Goal: Task Accomplishment & Management: Manage account settings

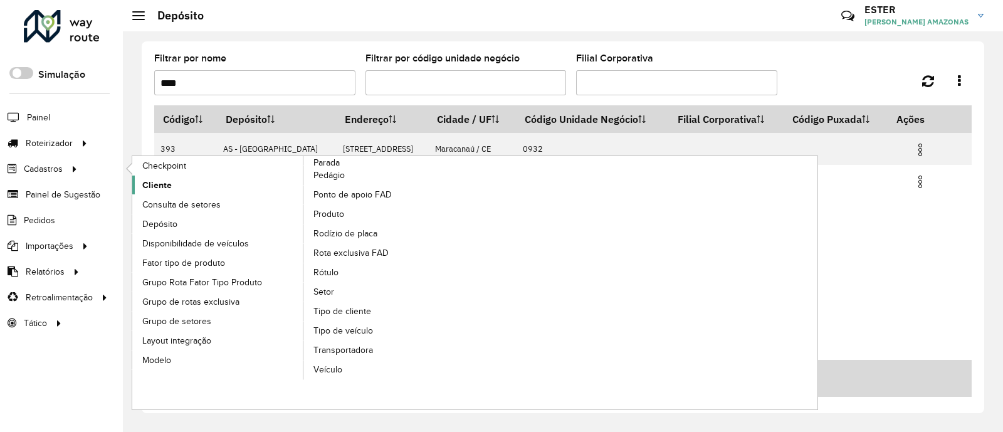
click at [147, 184] on span "Cliente" at bounding box center [156, 185] width 29 height 13
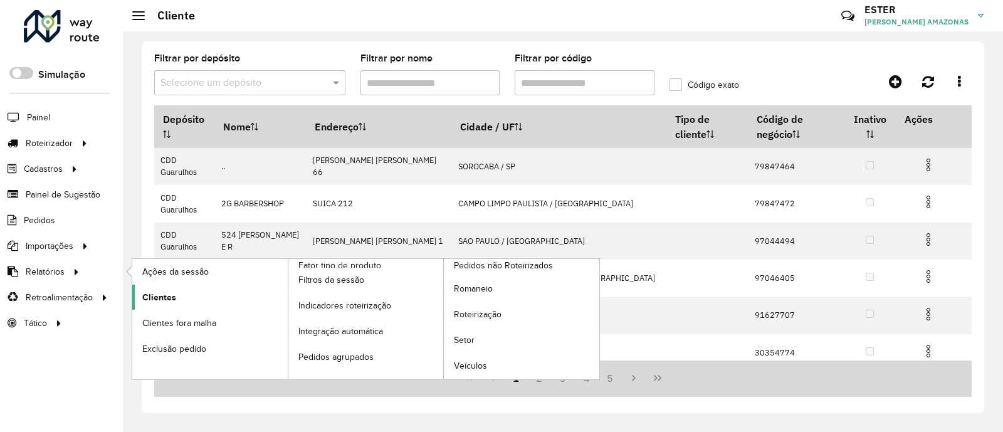
click at [191, 302] on link "Clientes" at bounding box center [210, 297] width 156 height 25
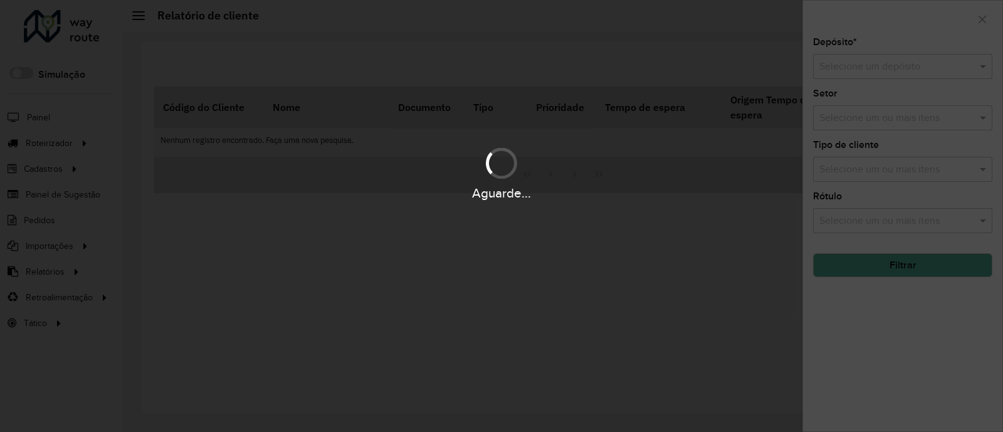
click at [877, 70] on hb-app "Aguarde... Pop-up bloqueado! Seu navegador bloqueou automáticamente a abertura …" at bounding box center [501, 216] width 1003 height 432
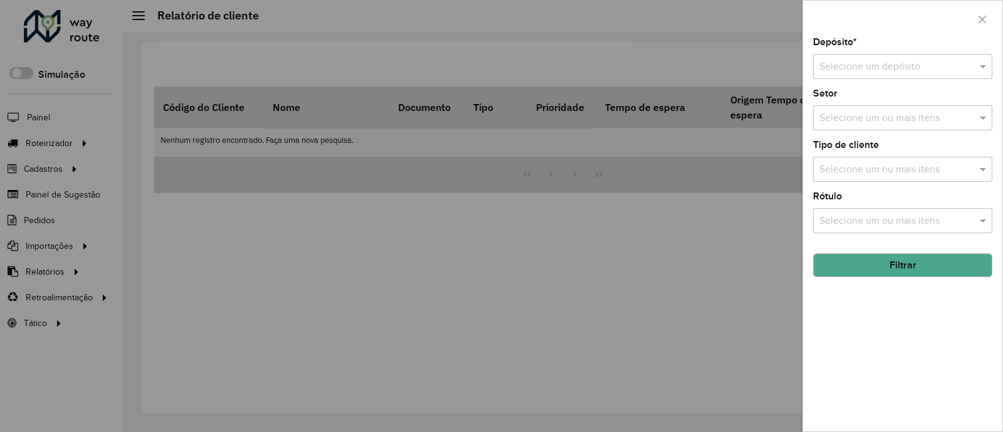
click at [850, 58] on div "Selecione um depósito" at bounding box center [902, 66] width 179 height 25
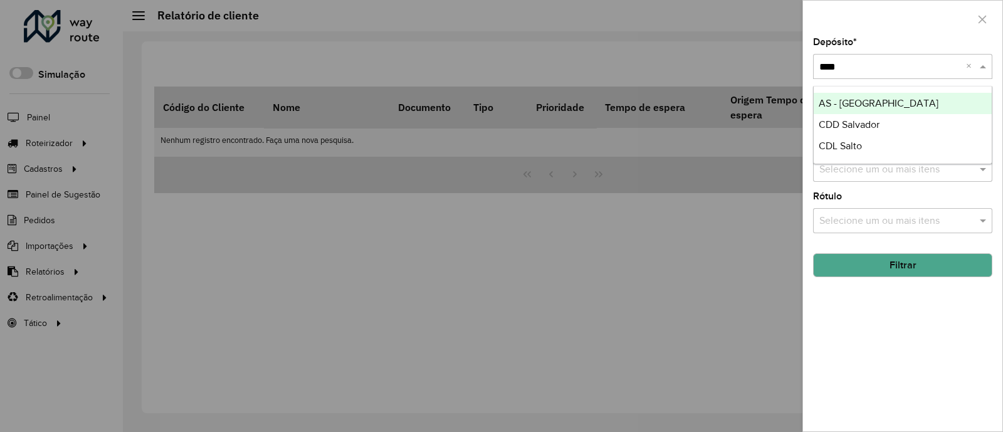
type input "*****"
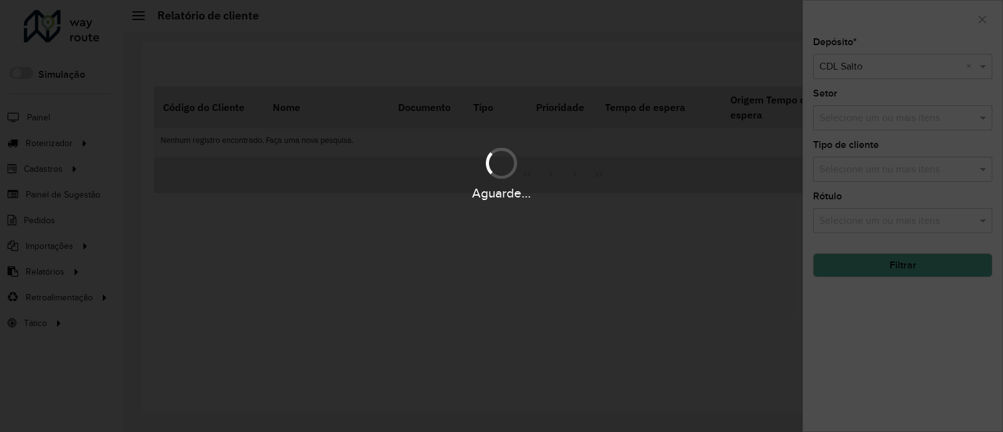
click at [877, 268] on div "Aguarde..." at bounding box center [501, 216] width 1003 height 432
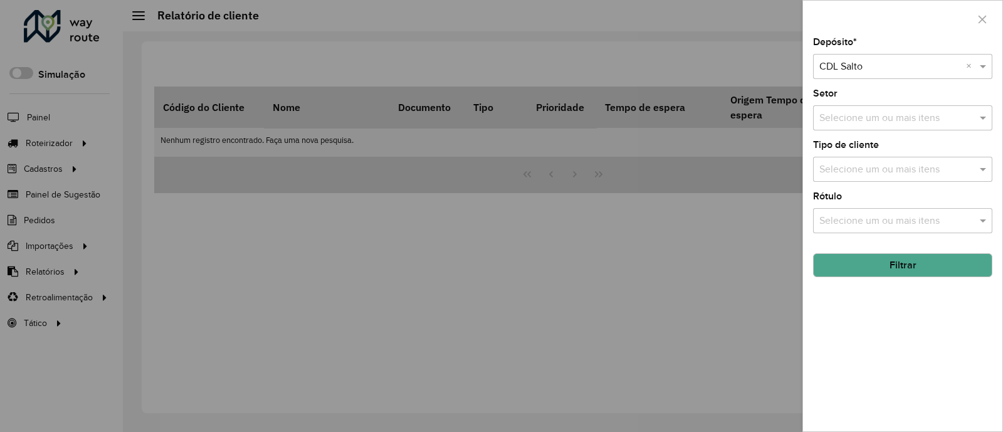
click at [877, 268] on button "Filtrar" at bounding box center [902, 265] width 179 height 24
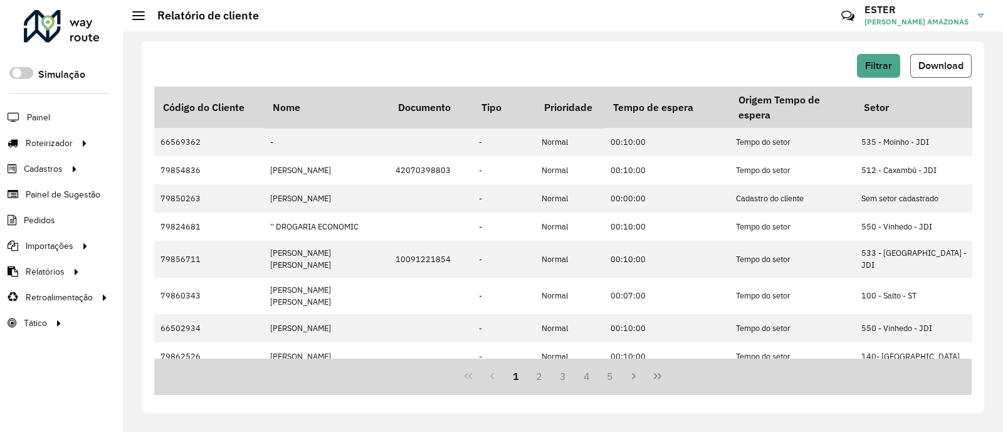
click at [948, 66] on span "Download" at bounding box center [941, 65] width 45 height 11
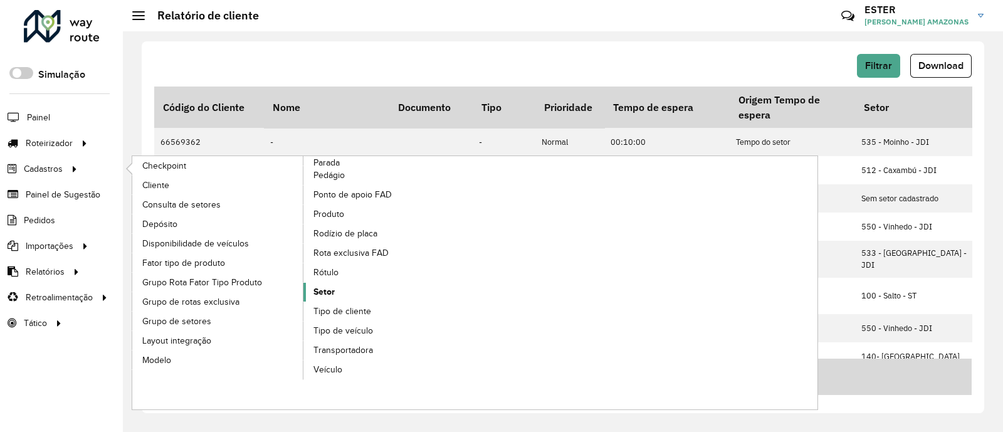
click at [345, 290] on link "Setor" at bounding box center [390, 292] width 172 height 19
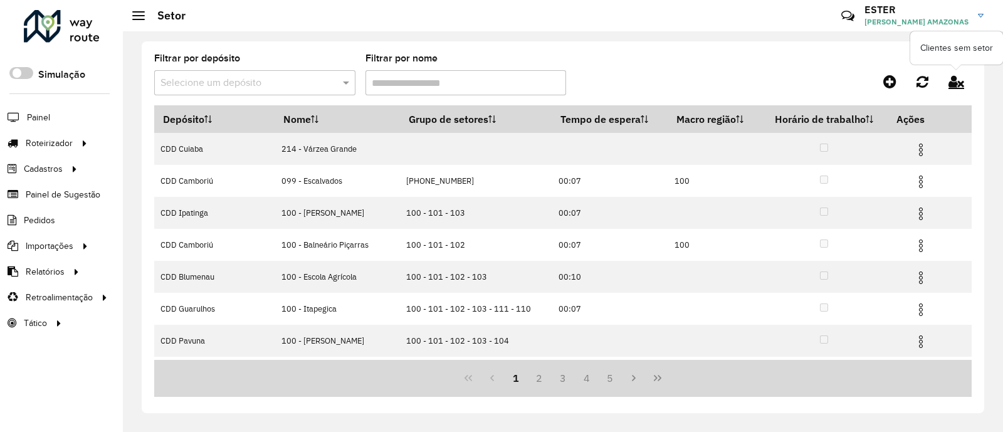
click at [953, 79] on icon at bounding box center [957, 82] width 16 height 14
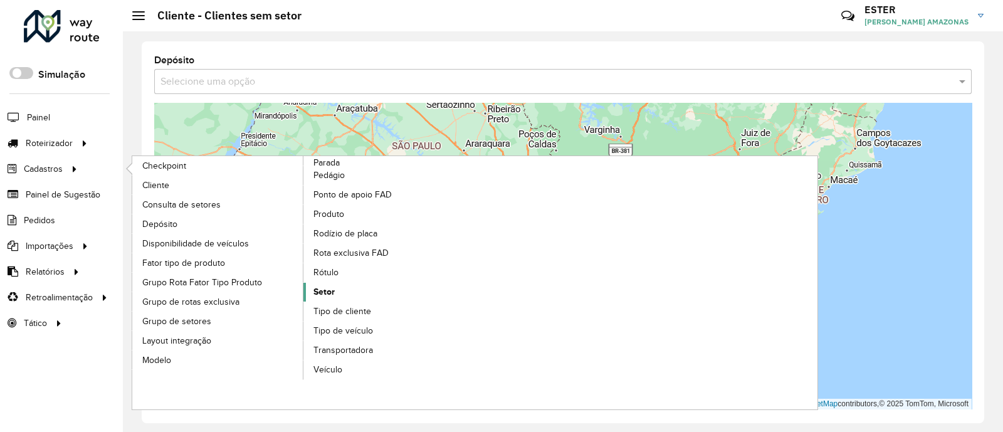
click at [355, 290] on link "Setor" at bounding box center [390, 292] width 172 height 19
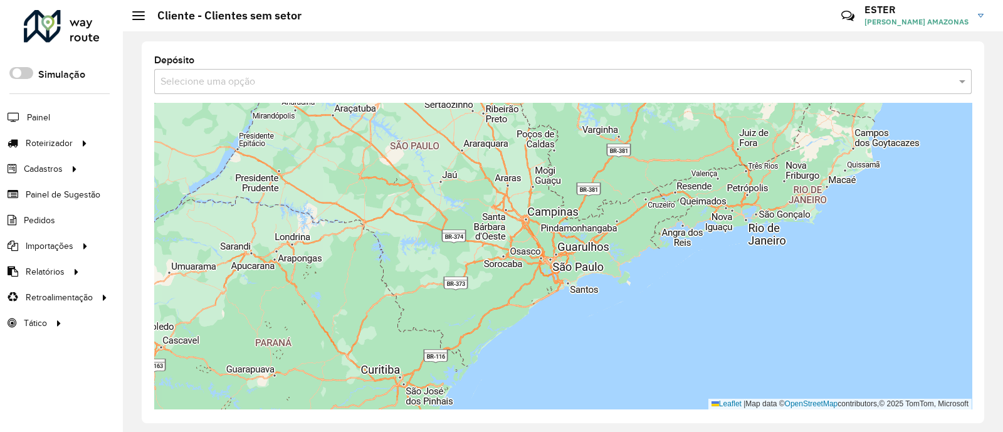
click at [271, 83] on input "text" at bounding box center [551, 82] width 780 height 15
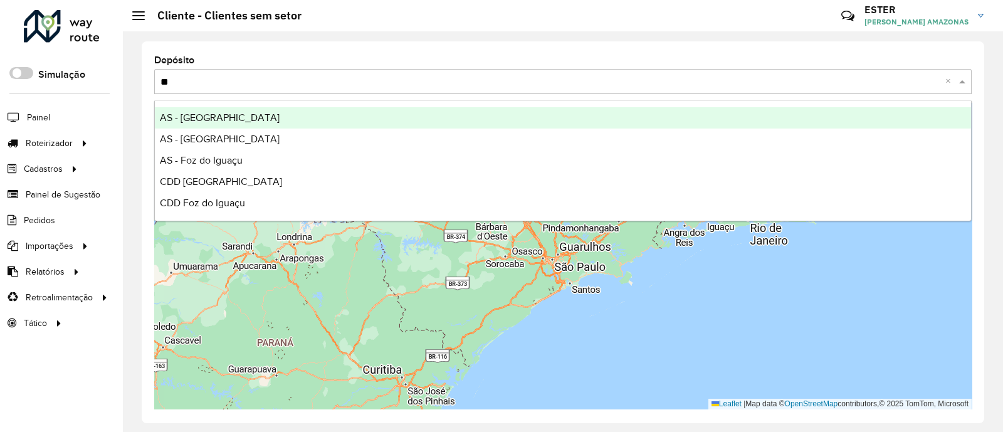
type input "***"
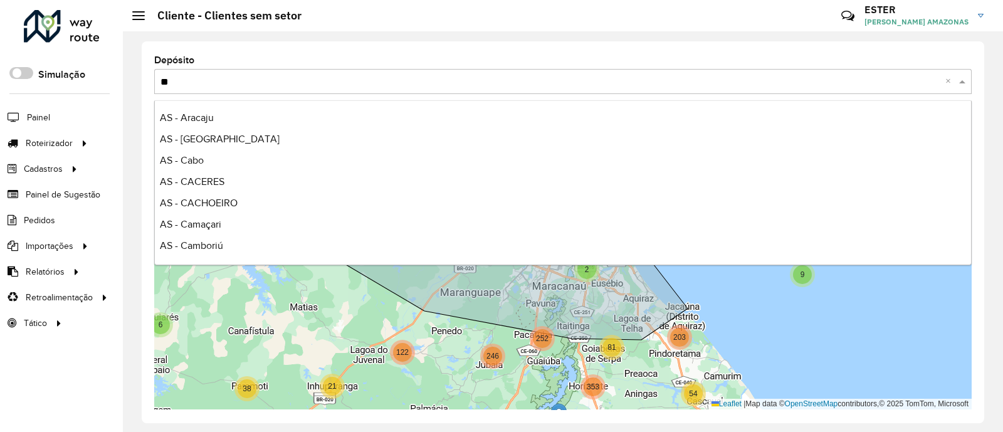
scroll to position [84, 0]
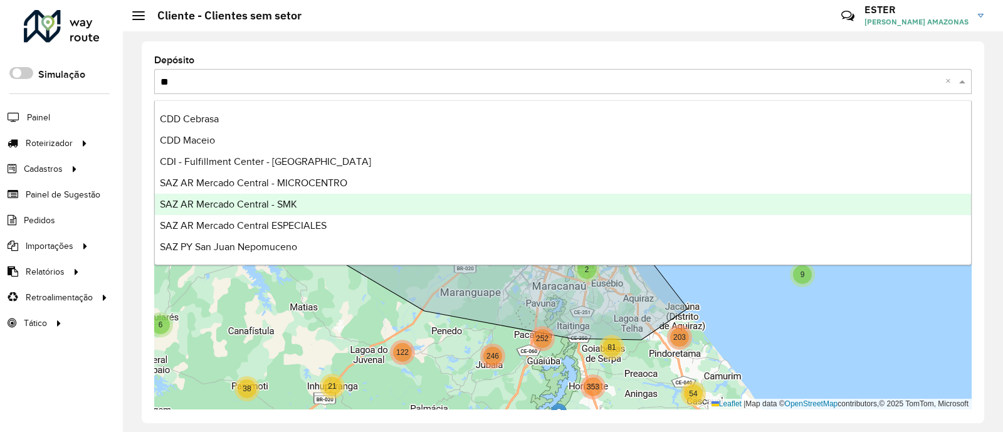
type input "***"
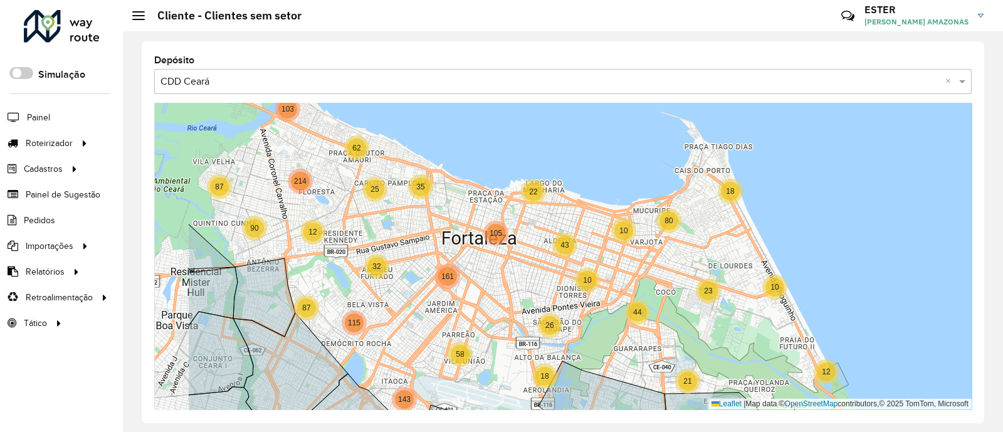
drag, startPoint x: 803, startPoint y: 217, endPoint x: 920, endPoint y: 314, distance: 151.9
click at [920, 314] on div "10 4 3 3 9 10 5 18 10 10 18 26 10 12 30 10 80 21 44 23 14 9 15 16 58 14 143 87 …" at bounding box center [563, 256] width 818 height 307
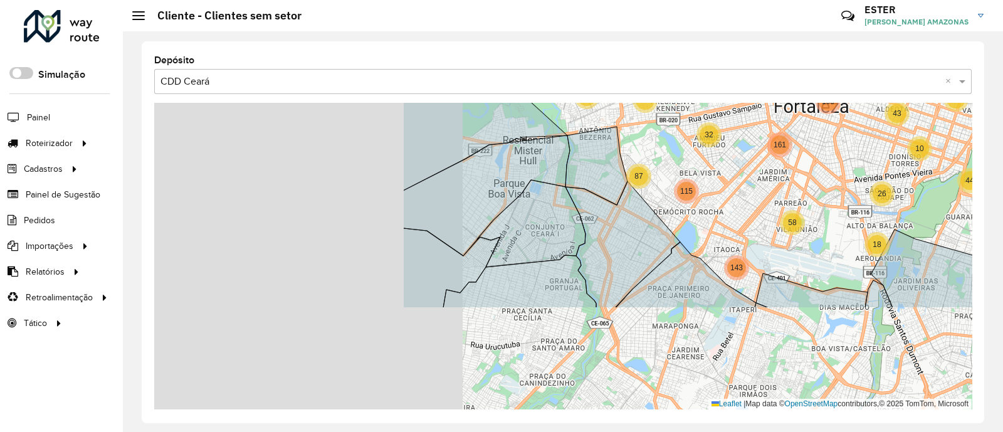
drag, startPoint x: 342, startPoint y: 279, endPoint x: 686, endPoint y: 145, distance: 368.7
click at [686, 145] on div "10 4 3 3 9 10 5 18 10 10 18 26 10 12 30 10 80 21 44 23 14 9 15 16 58 14 143 87 …" at bounding box center [563, 256] width 818 height 307
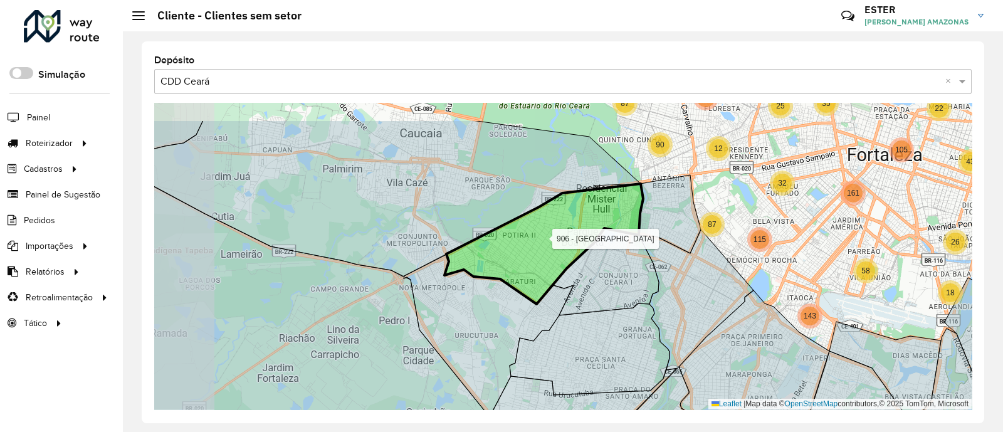
drag, startPoint x: 628, startPoint y: 216, endPoint x: 721, endPoint y: 300, distance: 124.3
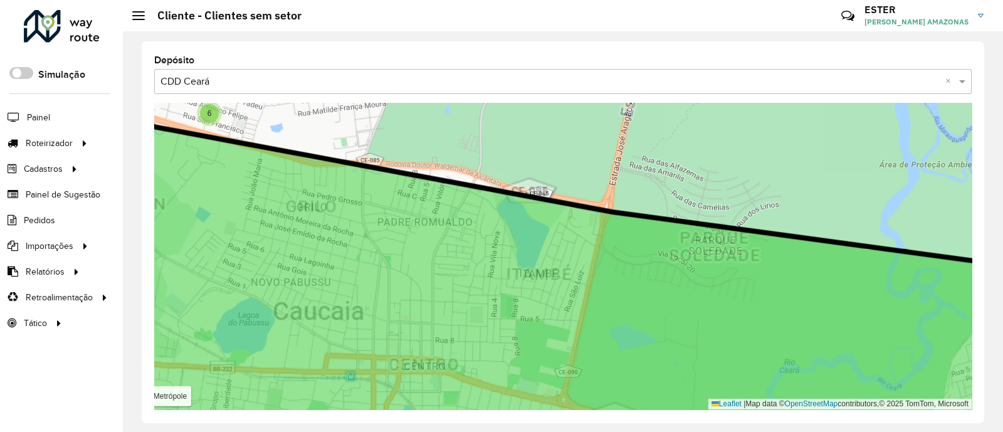
click at [441, 214] on icon at bounding box center [473, 298] width 1548 height 746
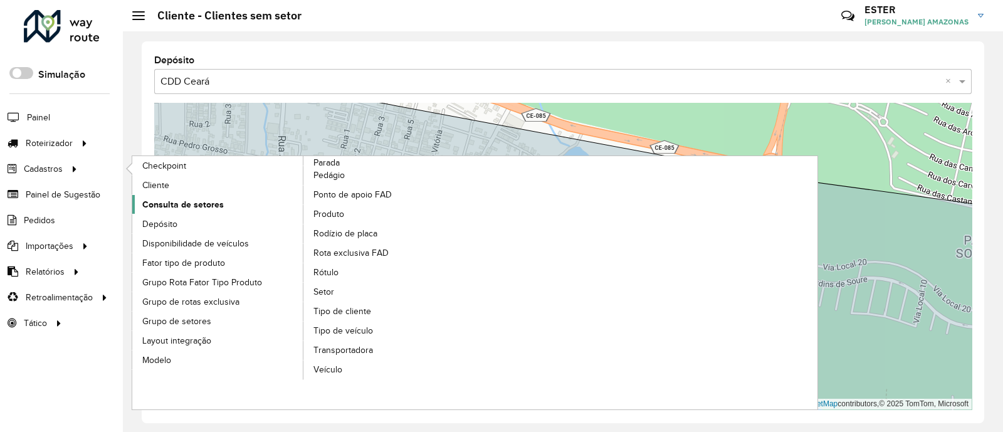
click at [207, 200] on span "Consulta de setores" at bounding box center [183, 204] width 82 height 13
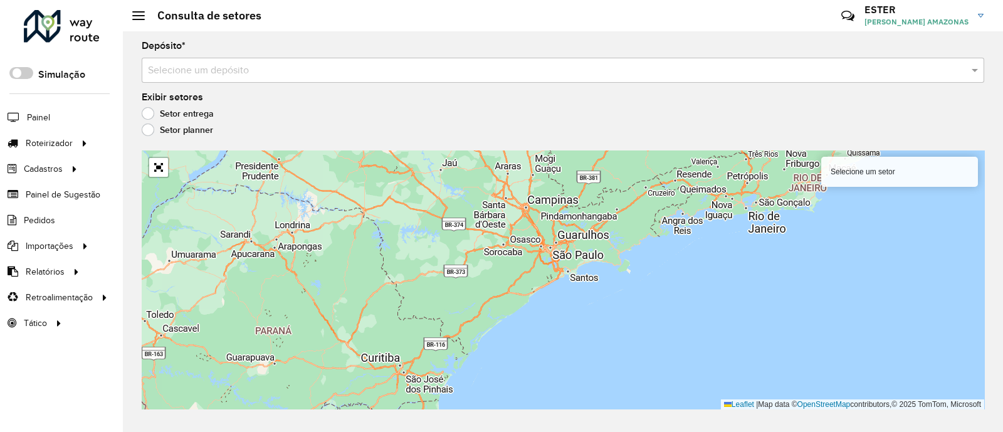
click at [238, 75] on input "text" at bounding box center [550, 70] width 805 height 15
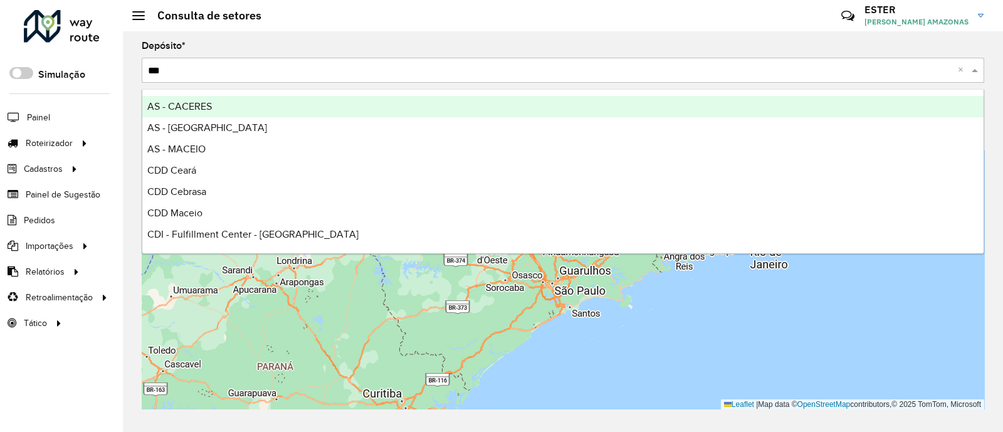
type input "****"
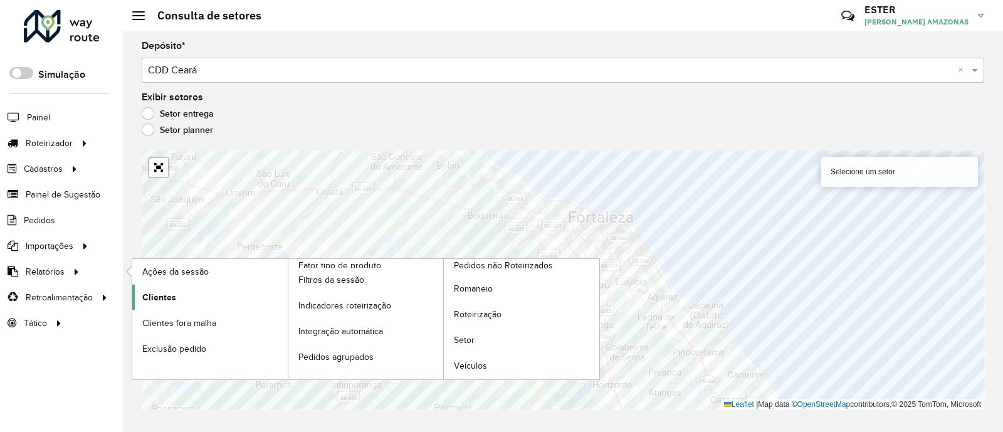
click at [158, 303] on span "Clientes" at bounding box center [159, 297] width 34 height 13
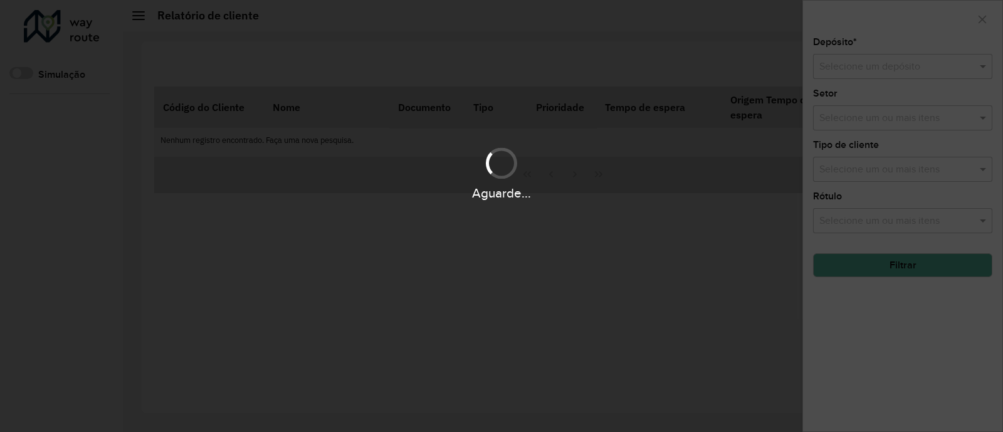
click at [853, 69] on div "Aguarde..." at bounding box center [501, 216] width 1003 height 432
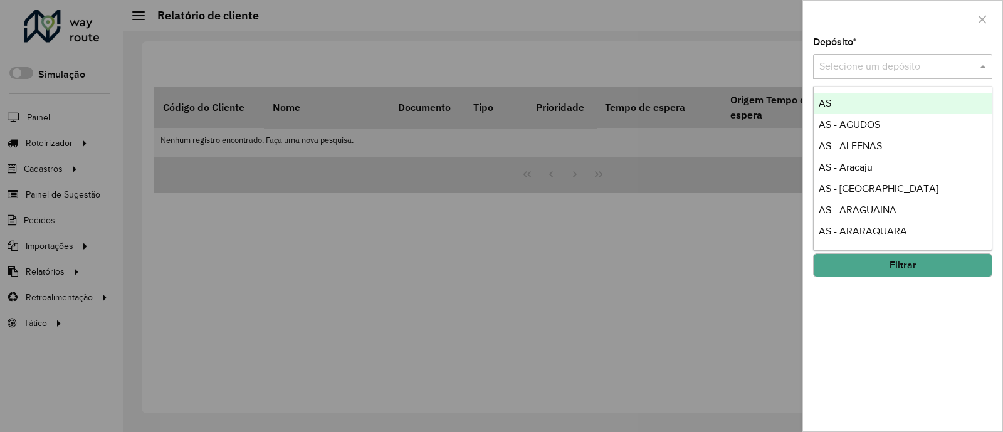
click at [853, 69] on input "text" at bounding box center [891, 67] width 142 height 15
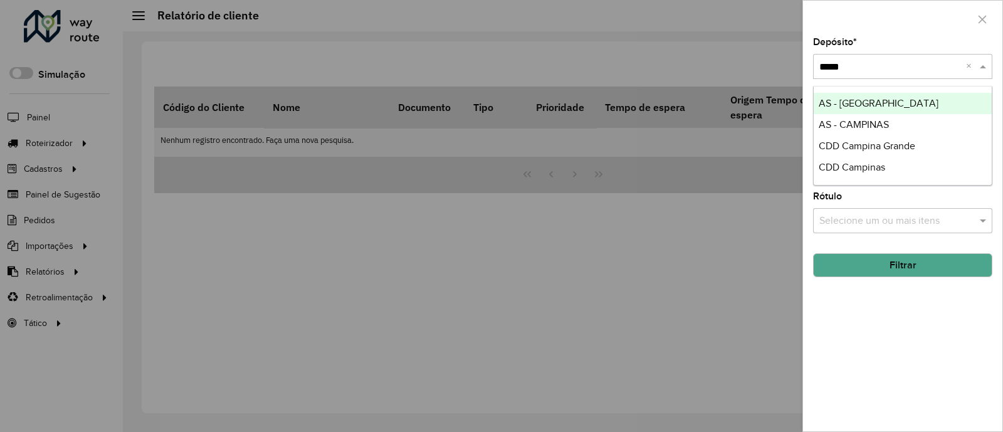
type input "******"
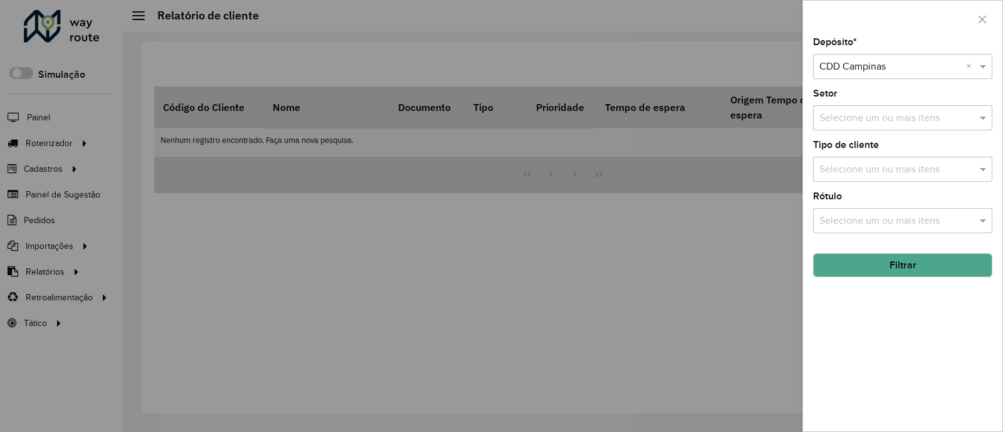
click at [915, 263] on button "Filtrar" at bounding box center [902, 265] width 179 height 24
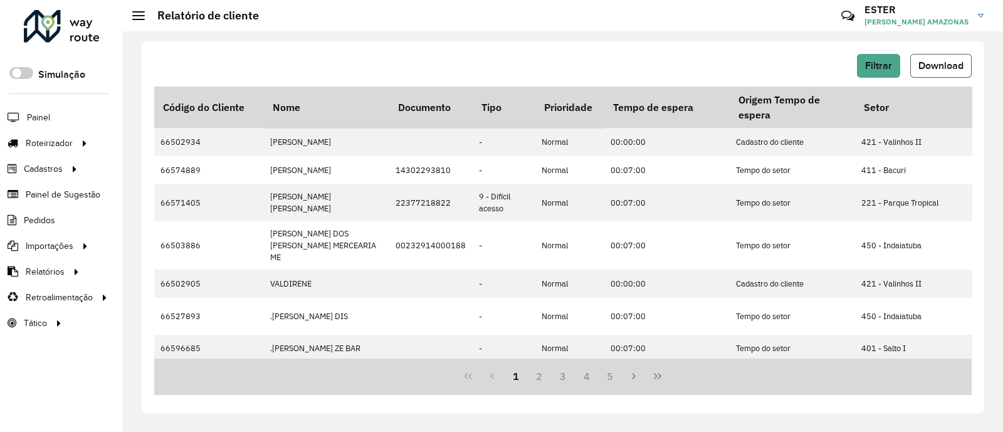
click at [923, 65] on span "Download" at bounding box center [941, 65] width 45 height 11
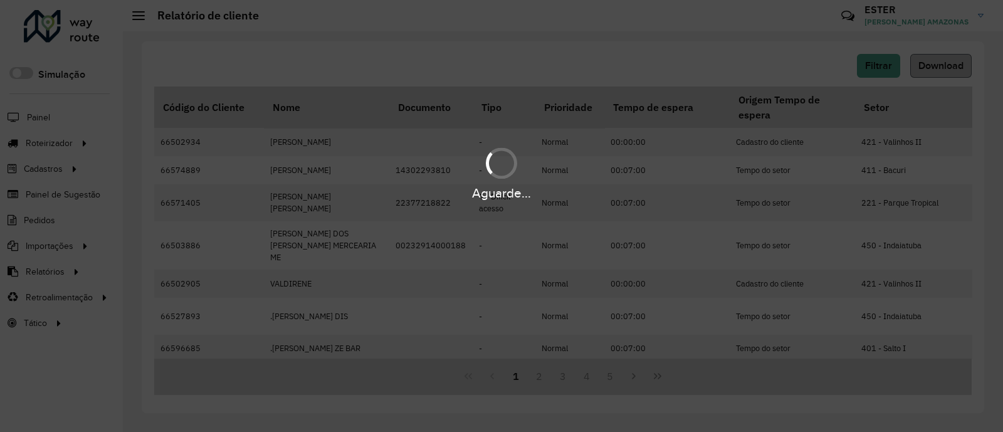
click at [923, 65] on div "Aguarde..." at bounding box center [501, 216] width 1003 height 432
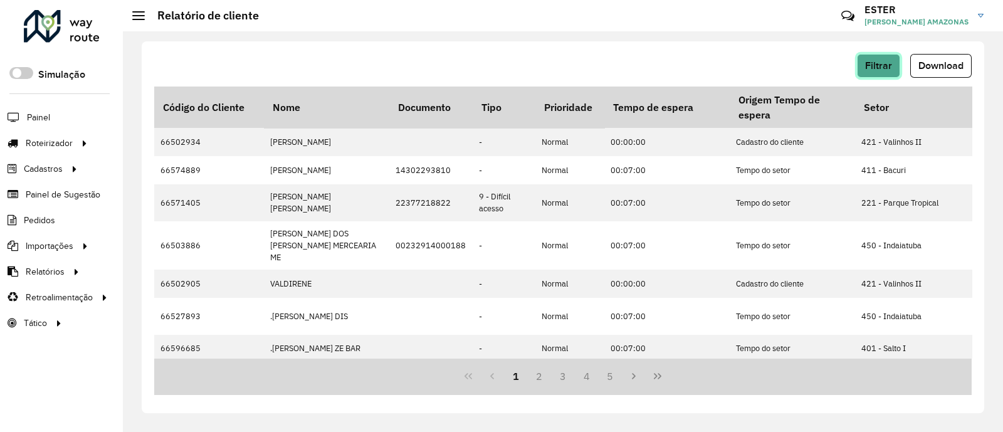
click at [884, 61] on span "Filtrar" at bounding box center [878, 65] width 27 height 11
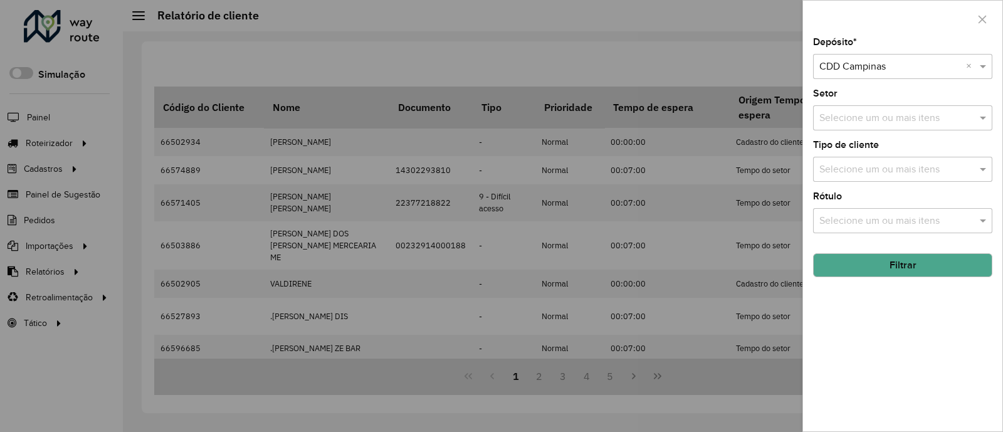
click at [866, 59] on div "Selecione um depósito × CDD Campinas ×" at bounding box center [902, 66] width 179 height 25
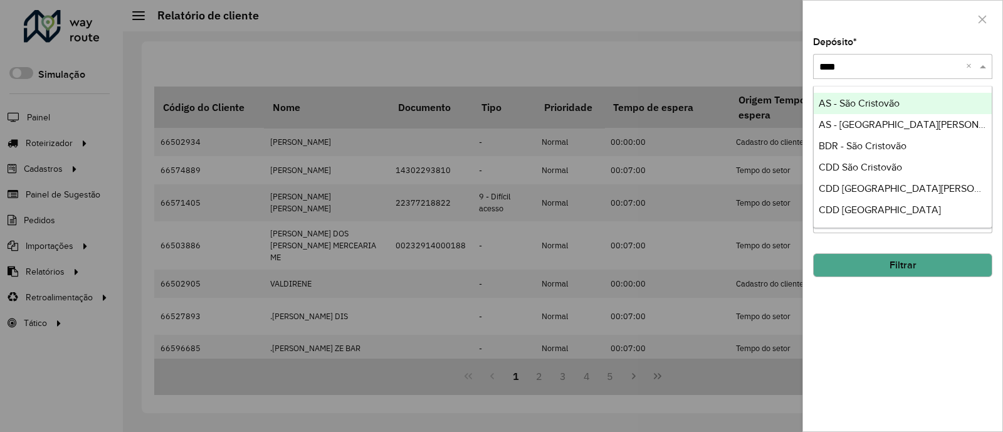
type input "*****"
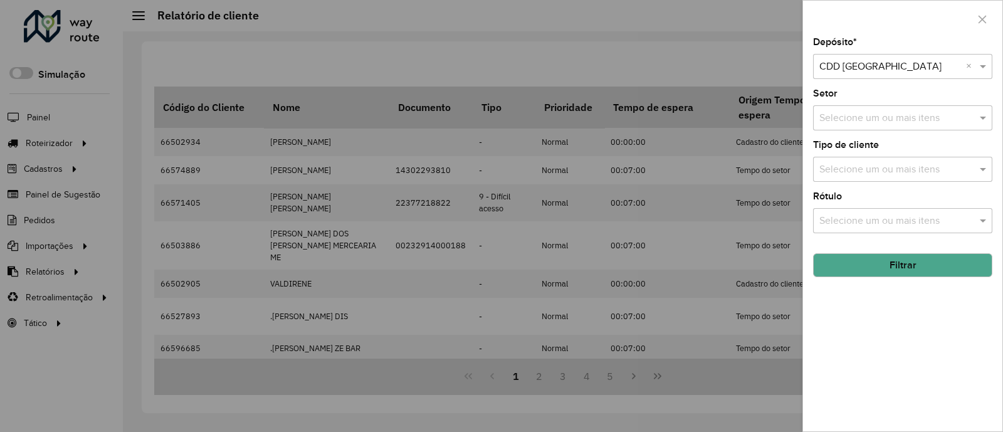
click at [916, 268] on button "Filtrar" at bounding box center [902, 265] width 179 height 24
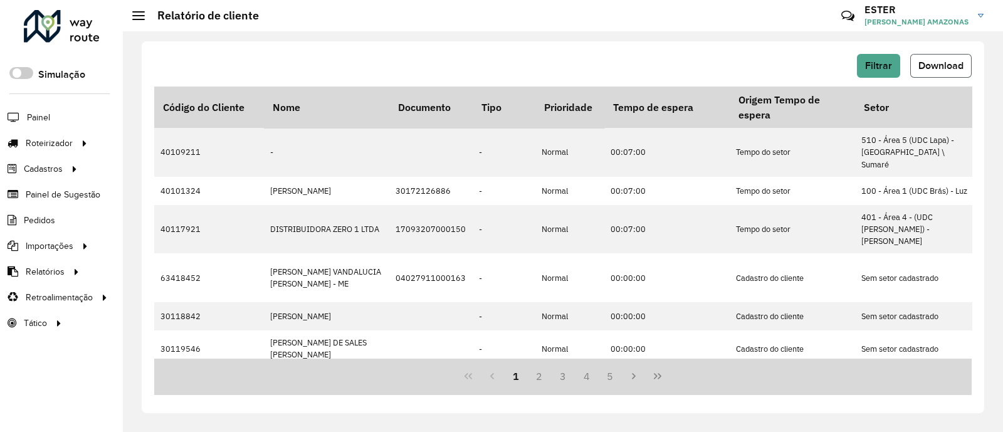
click at [950, 61] on span "Download" at bounding box center [941, 65] width 45 height 11
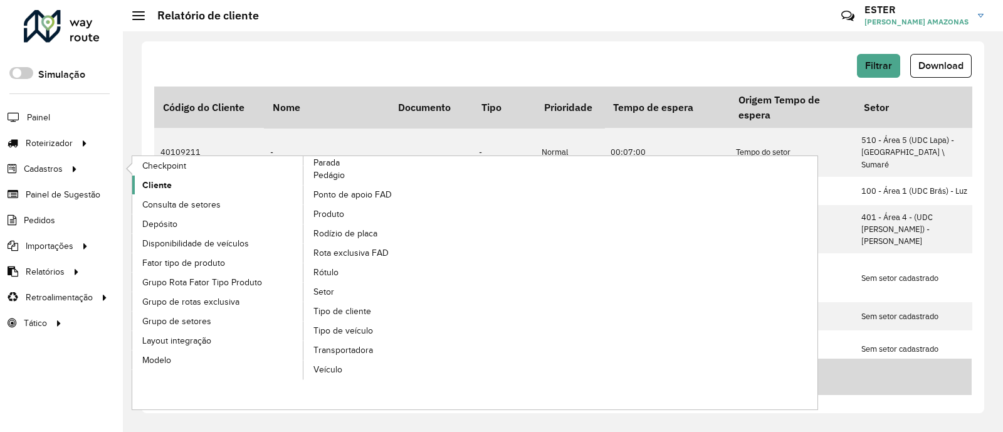
click at [138, 182] on link "Cliente" at bounding box center [218, 185] width 172 height 19
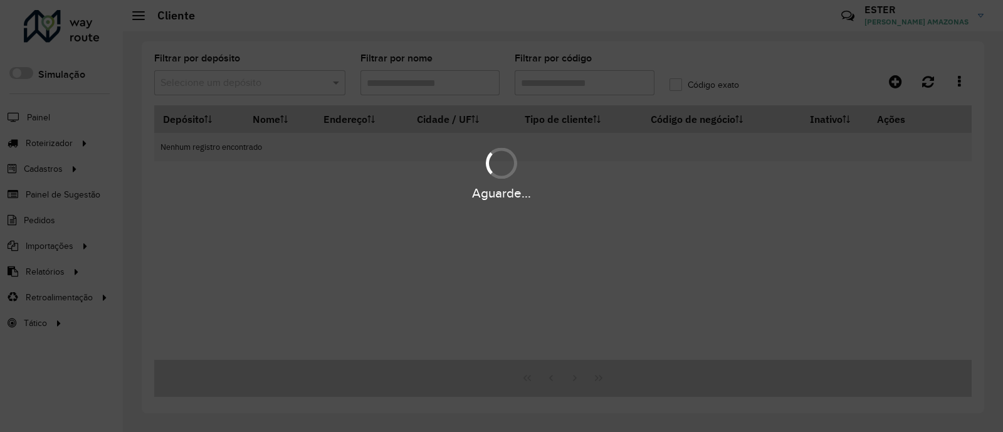
click at [272, 86] on div "Aguarde..." at bounding box center [501, 216] width 1003 height 432
click at [546, 85] on div "Aguarde..." at bounding box center [501, 216] width 1003 height 432
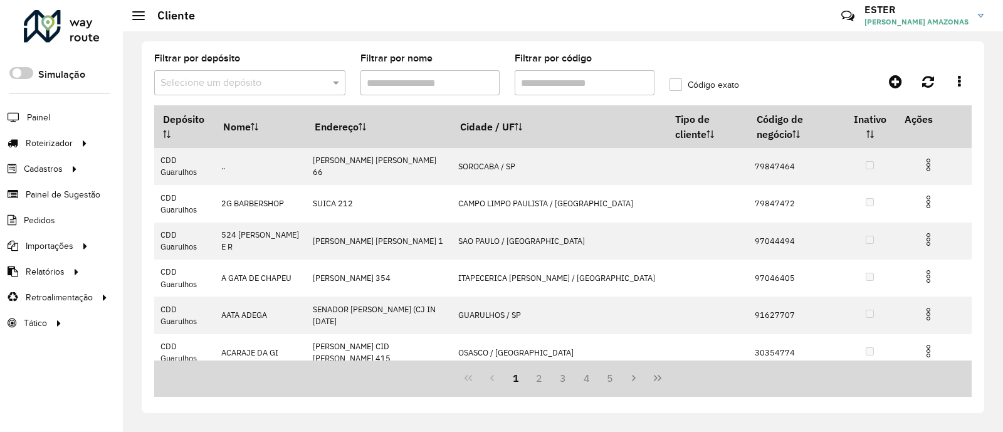
click at [546, 85] on input "Filtrar por código" at bounding box center [585, 82] width 140 height 25
paste input "*****"
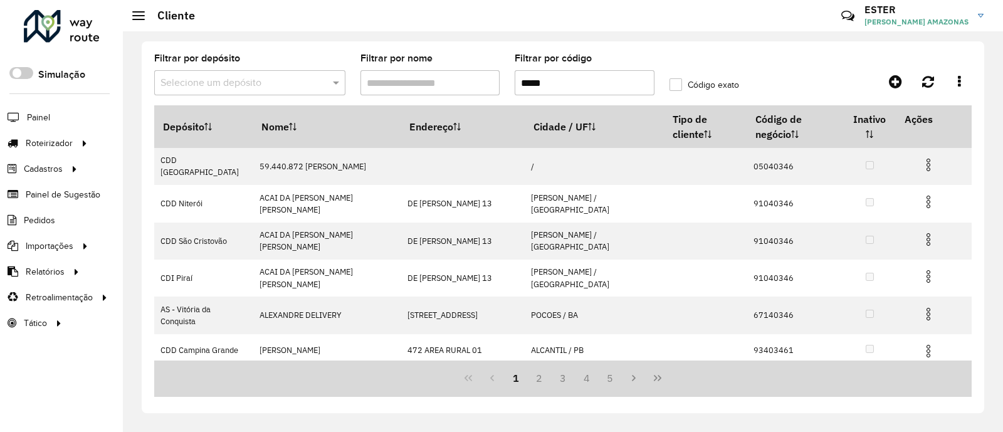
type input "*****"
click at [275, 80] on input "text" at bounding box center [238, 83] width 154 height 15
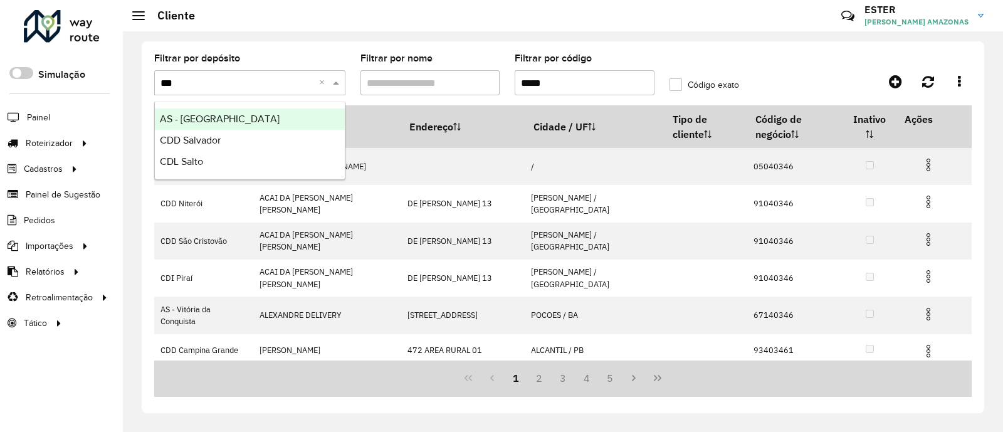
type input "****"
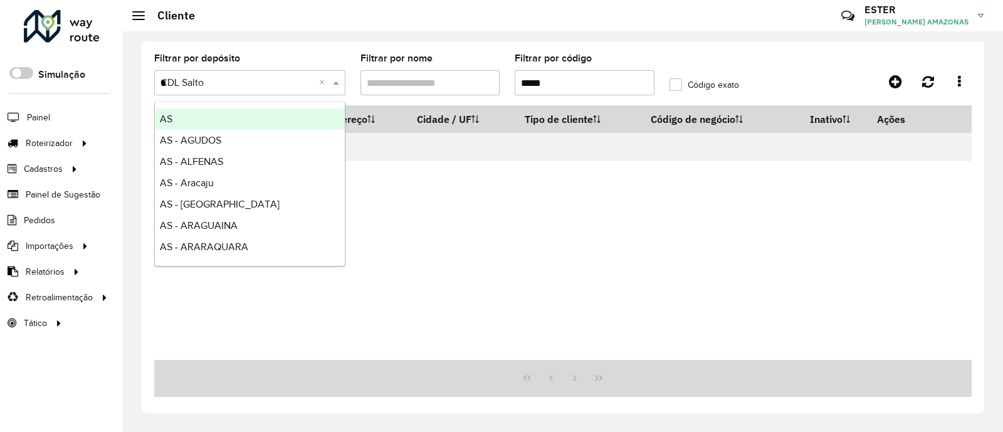
click at [228, 81] on input "*" at bounding box center [238, 83] width 154 height 15
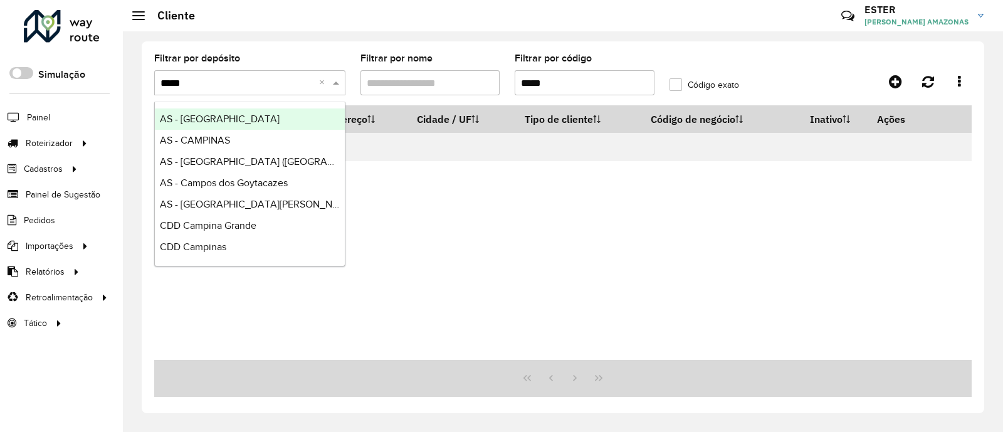
type input "******"
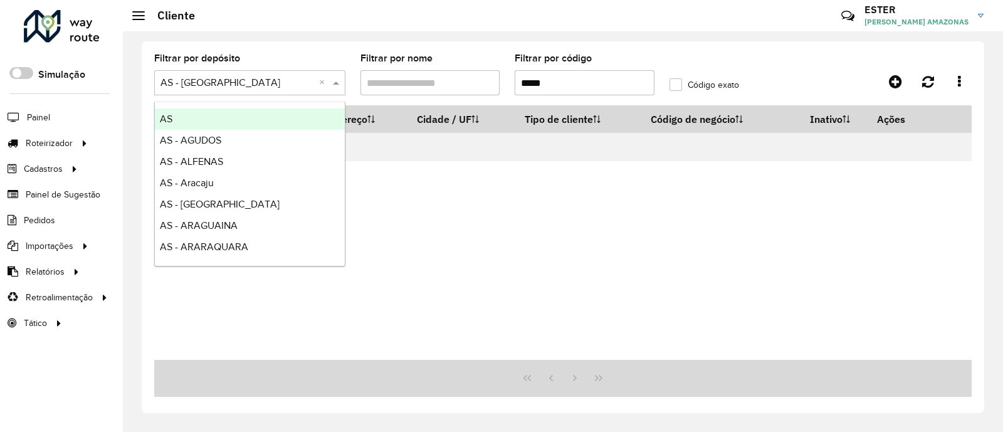
click at [228, 81] on input "text" at bounding box center [238, 83] width 154 height 15
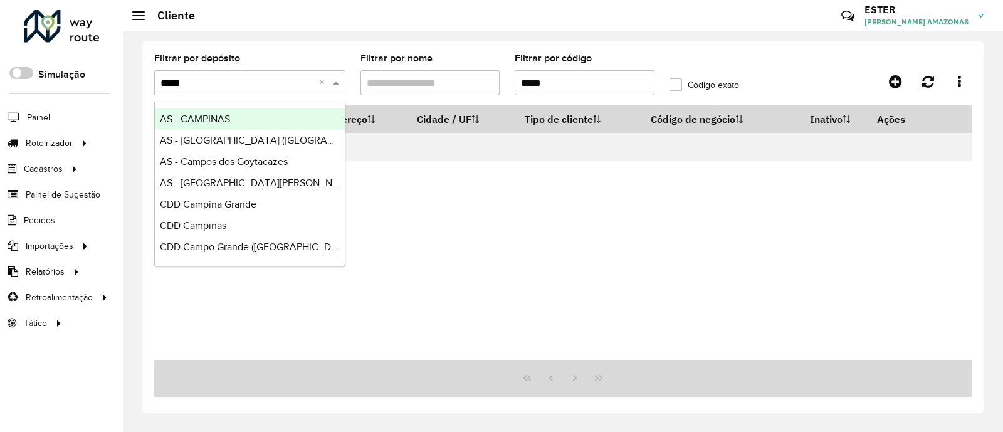
type input "******"
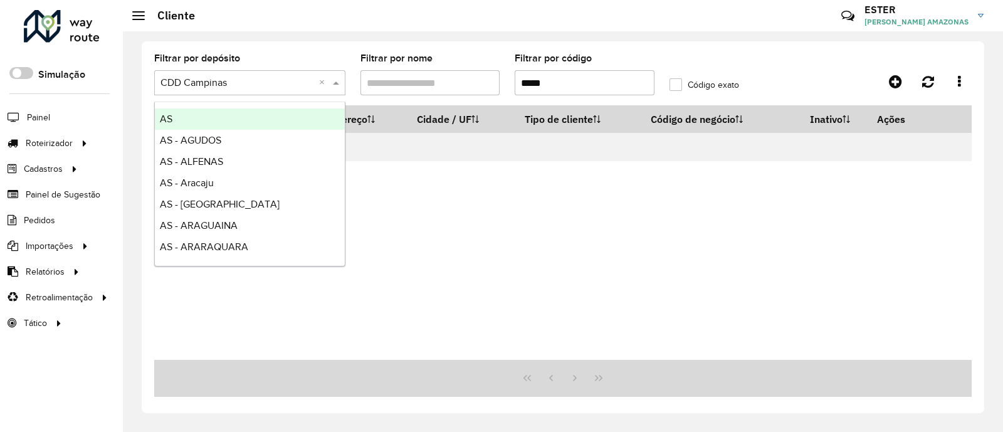
click at [228, 81] on input "text" at bounding box center [238, 83] width 154 height 15
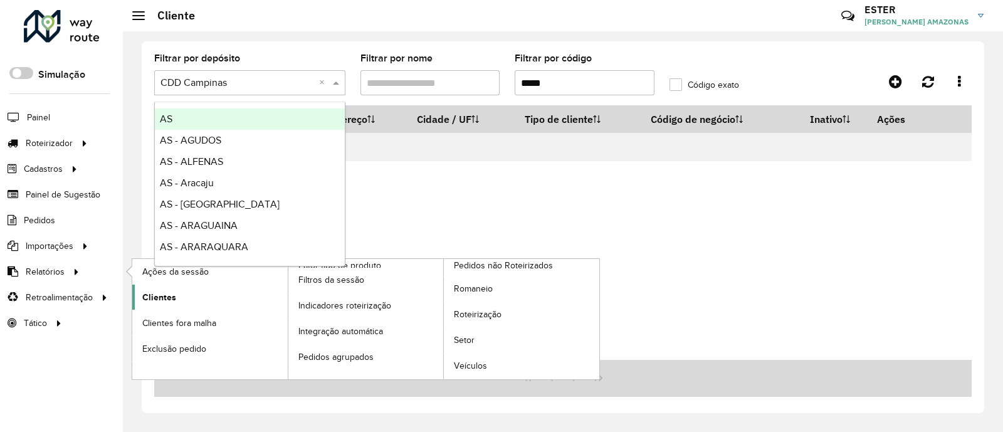
click at [181, 293] on link "Clientes" at bounding box center [210, 297] width 156 height 25
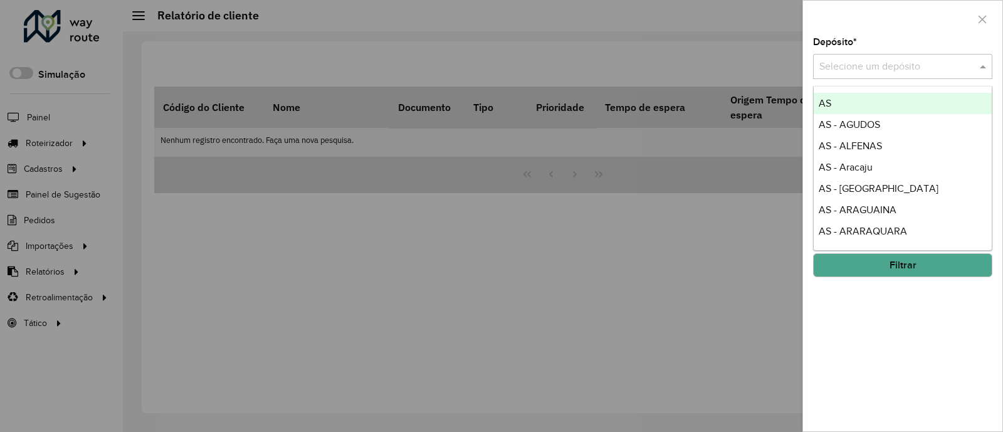
click at [850, 71] on input "text" at bounding box center [891, 67] width 142 height 15
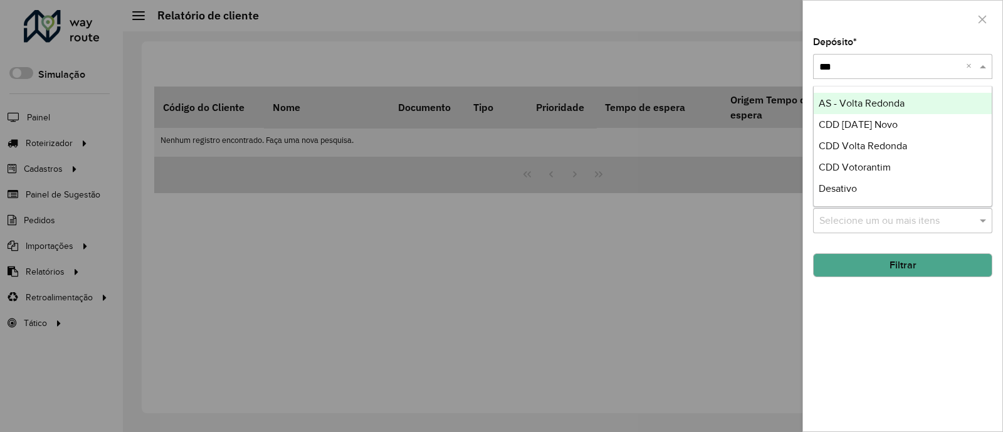
type input "****"
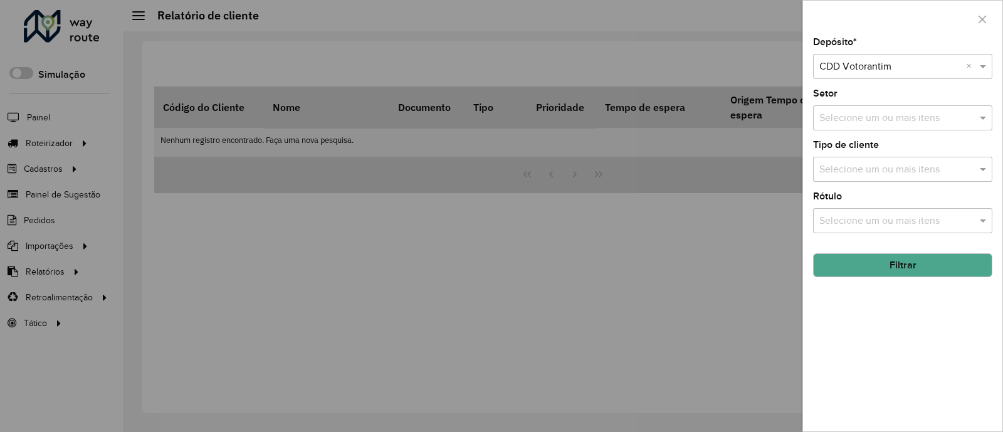
click at [899, 266] on button "Filtrar" at bounding box center [902, 265] width 179 height 24
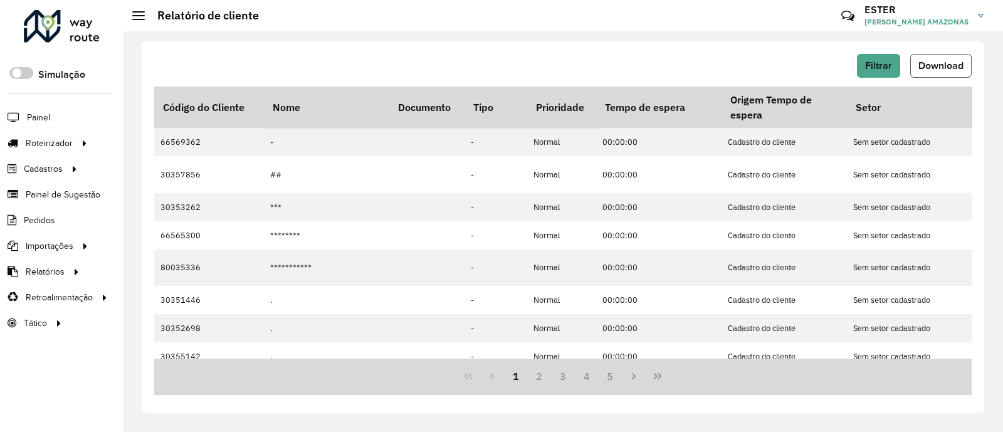
click at [920, 60] on span "Download" at bounding box center [941, 65] width 45 height 11
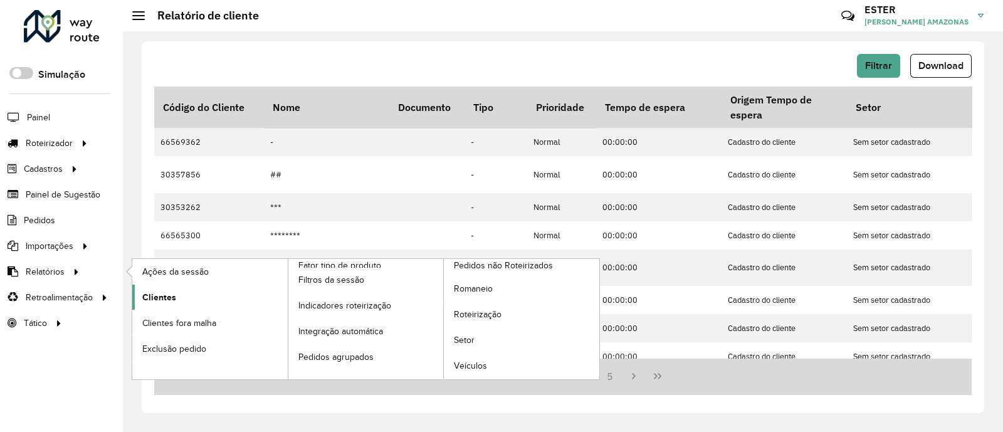
click at [181, 292] on link "Clientes" at bounding box center [210, 297] width 156 height 25
click at [157, 301] on span "Clientes" at bounding box center [159, 297] width 34 height 13
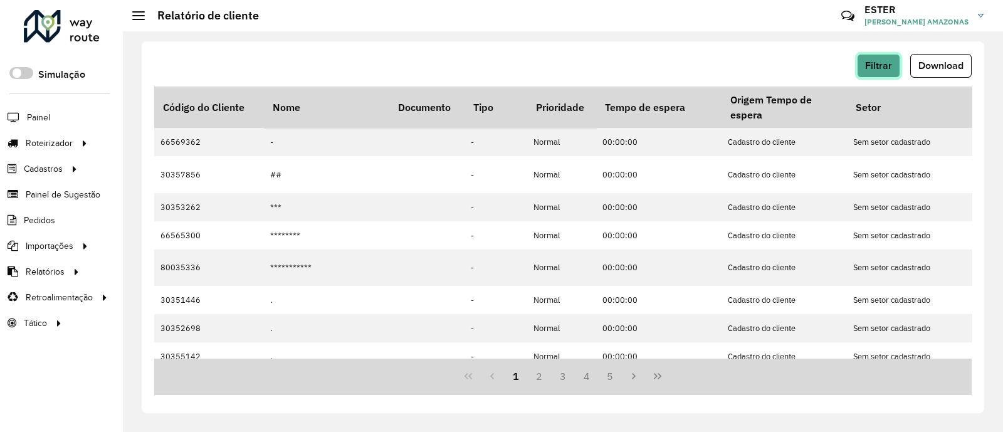
click at [881, 63] on span "Filtrar" at bounding box center [878, 65] width 27 height 11
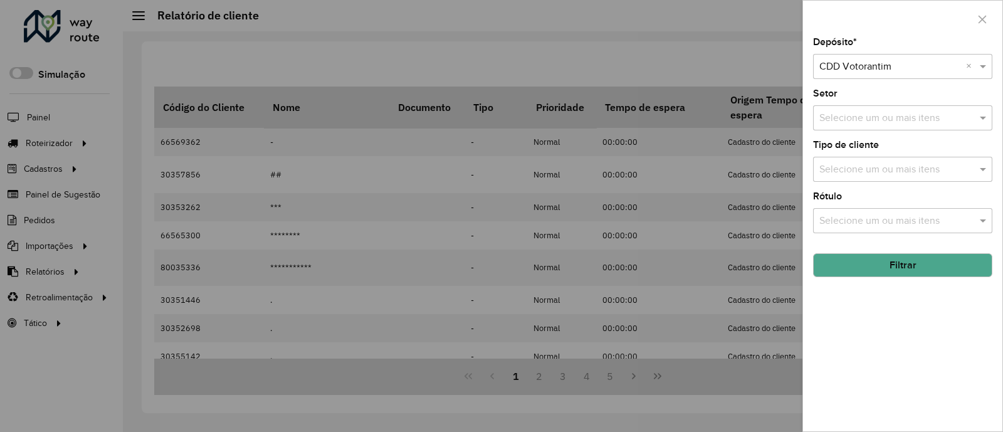
click at [864, 65] on input "text" at bounding box center [891, 67] width 142 height 15
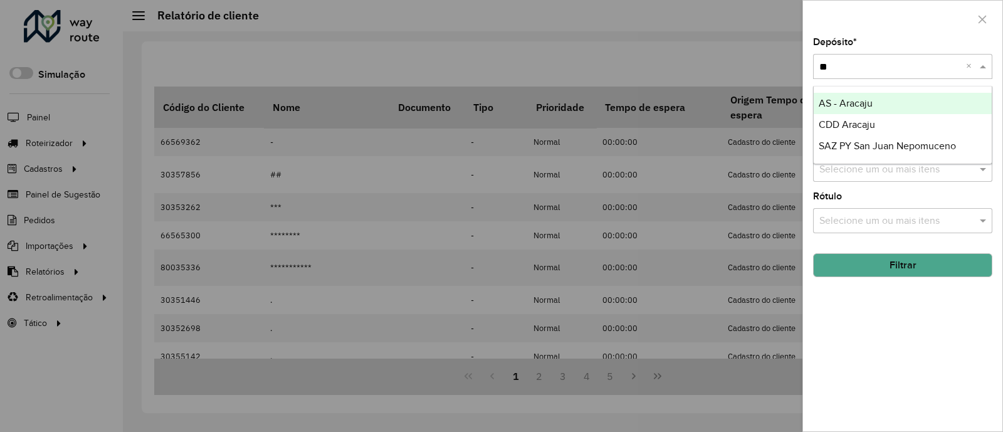
type input "*"
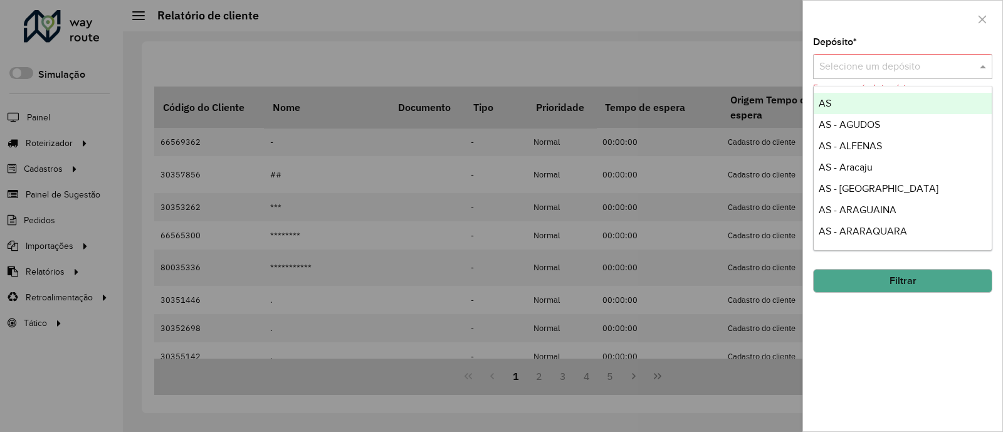
click at [726, 40] on div at bounding box center [501, 216] width 1003 height 432
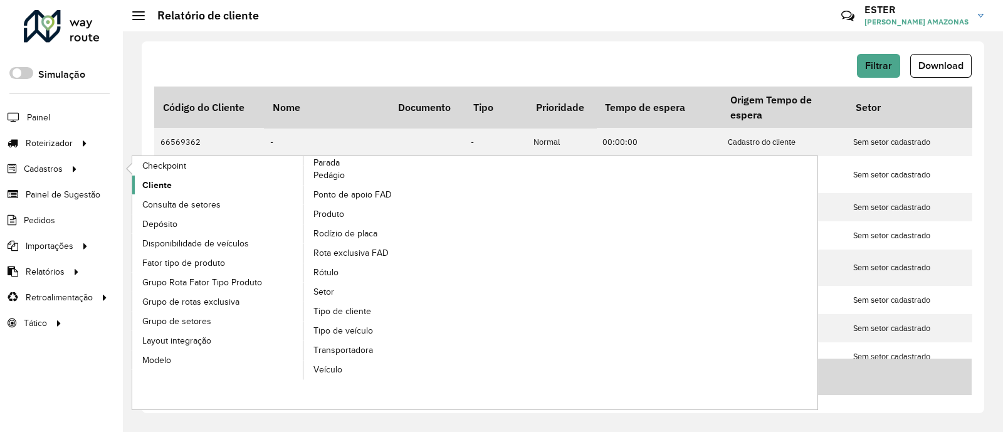
click at [162, 186] on span "Cliente" at bounding box center [156, 185] width 29 height 13
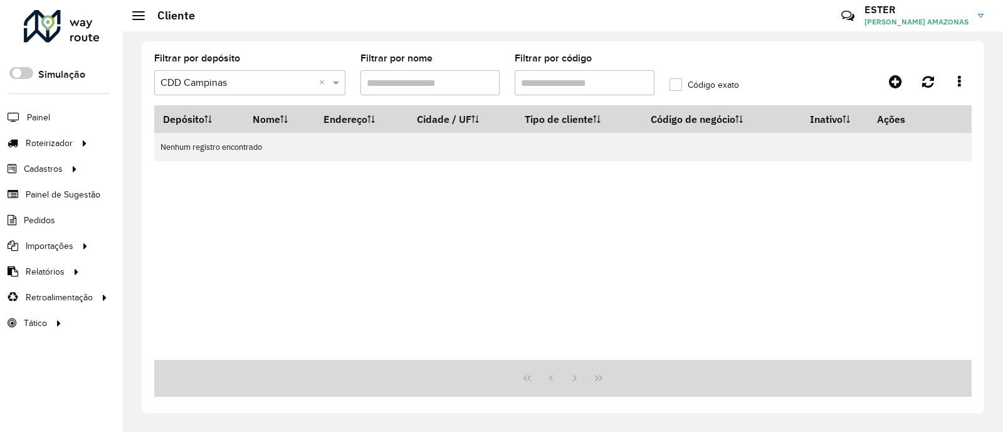
click at [556, 88] on input "Filtrar por código" at bounding box center [585, 82] width 140 height 25
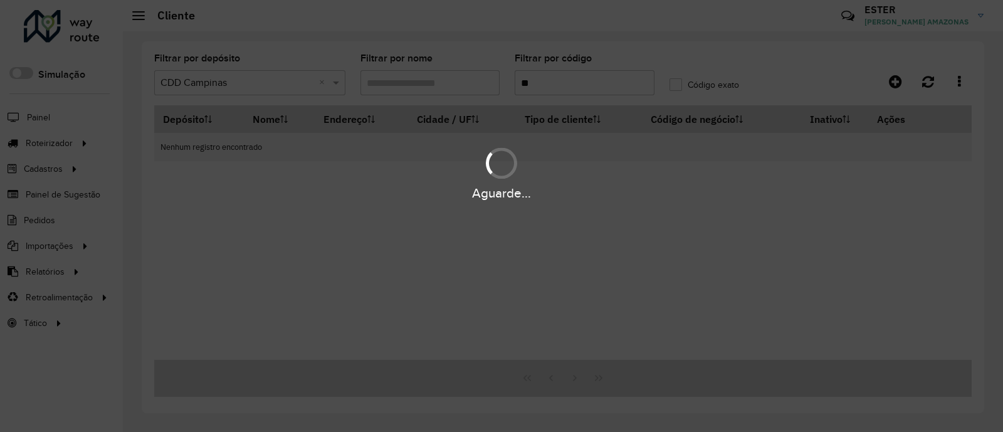
type input "*"
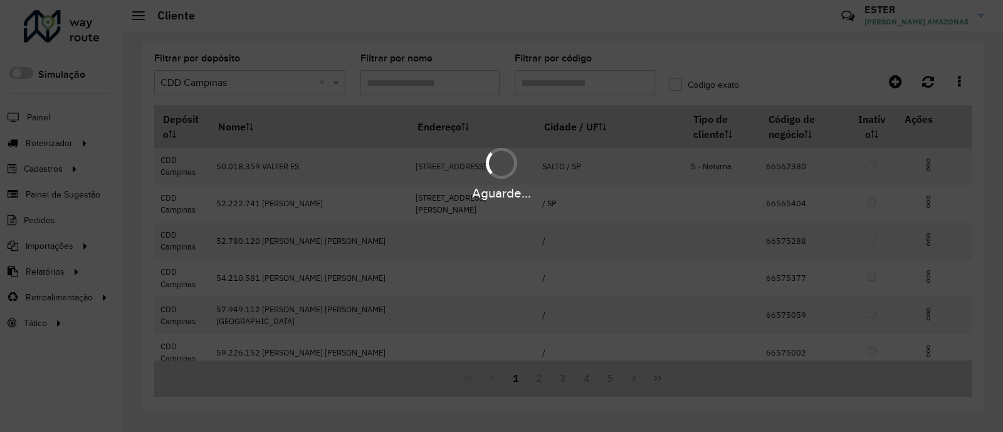
click at [320, 82] on div "Aguarde..." at bounding box center [501, 216] width 1003 height 432
click at [383, 87] on div "Aguarde..." at bounding box center [501, 216] width 1003 height 432
click at [379, 85] on hb-app "Aguarde... Pop-up bloqueado! Seu navegador bloqueou automáticamente a abertura …" at bounding box center [501, 216] width 1003 height 432
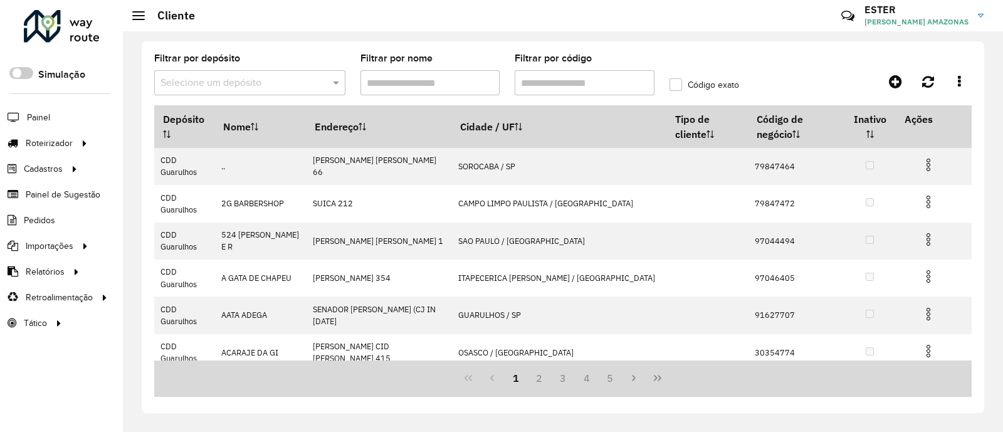
click at [379, 85] on input "Filtrar por nome" at bounding box center [431, 82] width 140 height 25
paste input "*********"
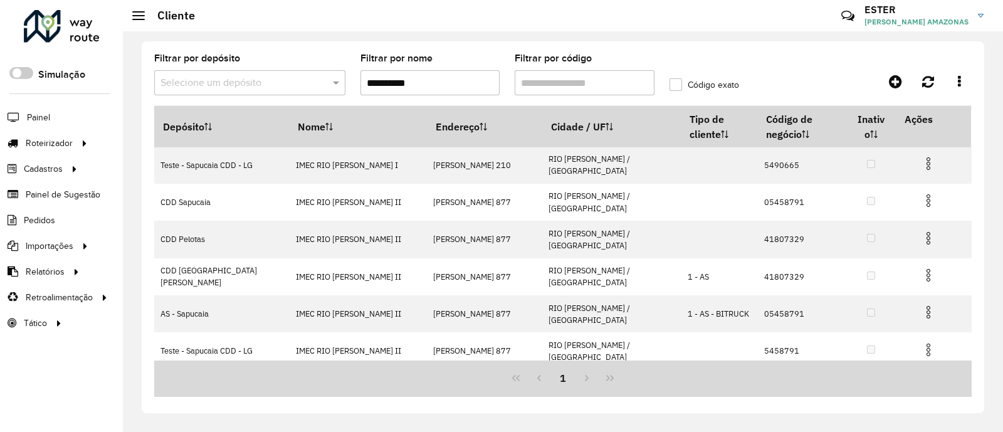
scroll to position [123, 0]
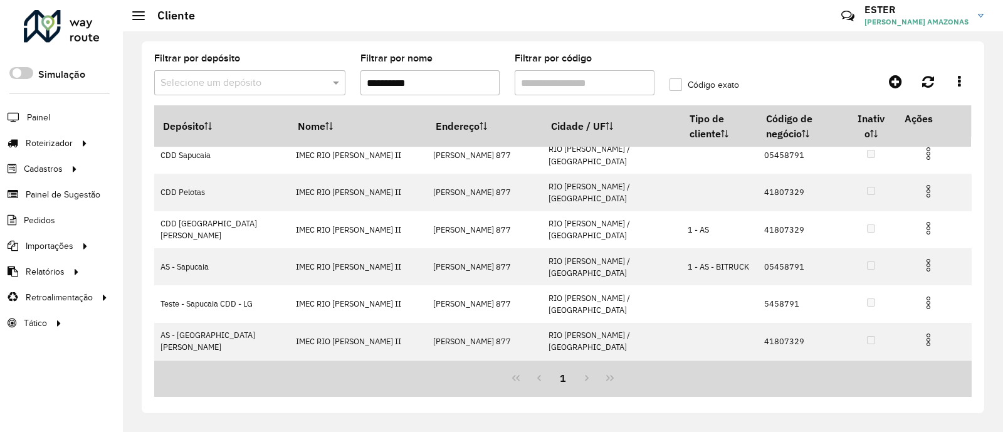
click at [584, 378] on div "1" at bounding box center [563, 378] width 818 height 37
drag, startPoint x: 433, startPoint y: 85, endPoint x: 366, endPoint y: 80, distance: 67.3
click at [366, 80] on input "*********" at bounding box center [431, 82] width 140 height 25
paste input "**********"
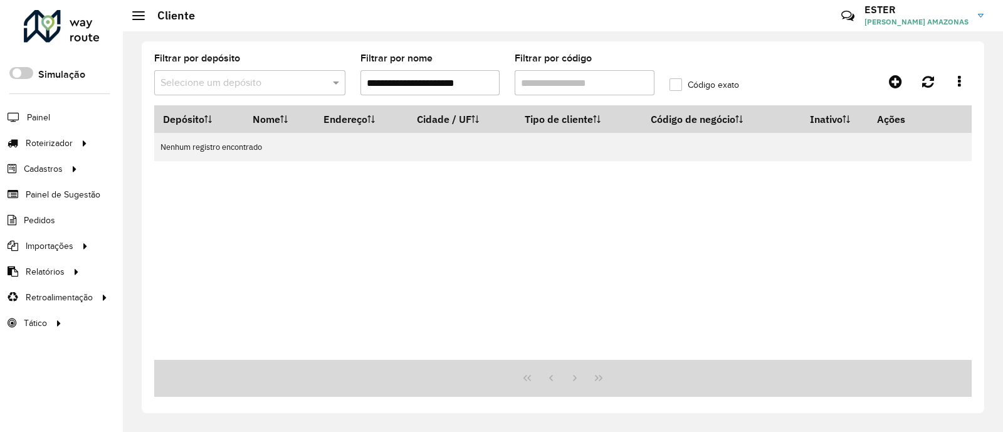
scroll to position [0, 3]
drag, startPoint x: 366, startPoint y: 80, endPoint x: 500, endPoint y: 88, distance: 134.5
click at [500, 88] on formly-field "**********" at bounding box center [430, 79] width 155 height 51
type input "*"
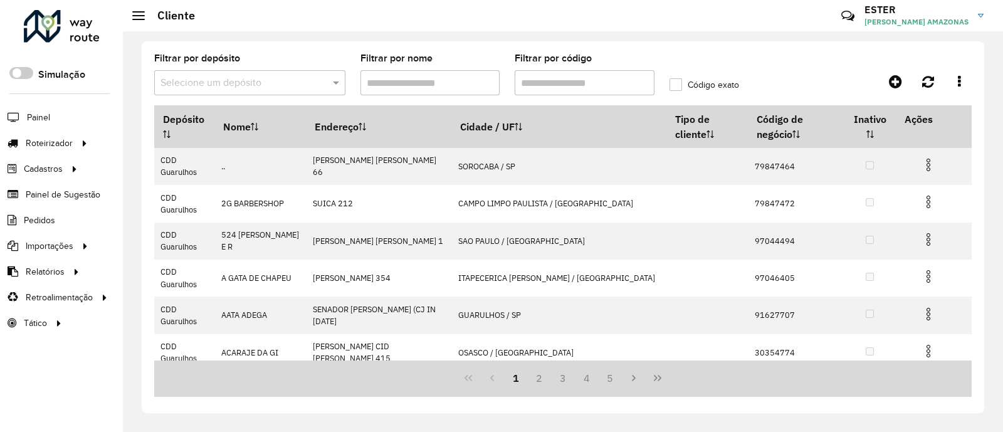
paste input "**********"
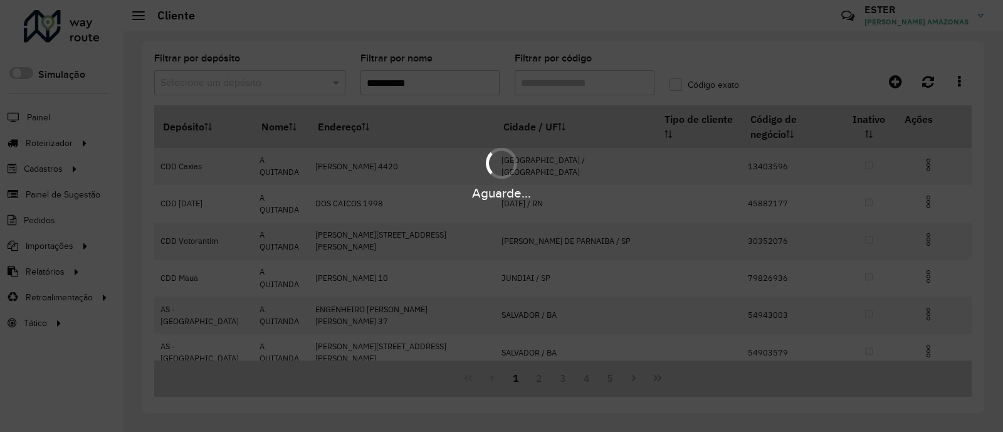
type input "**********"
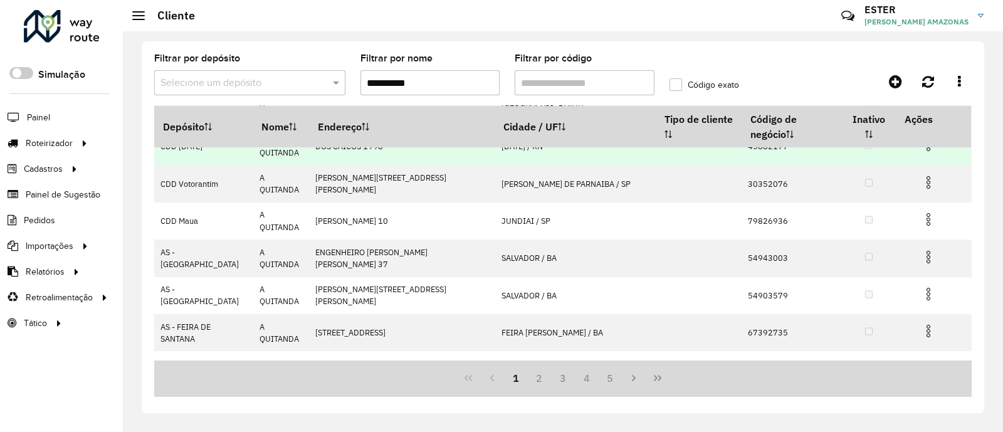
scroll to position [58, 0]
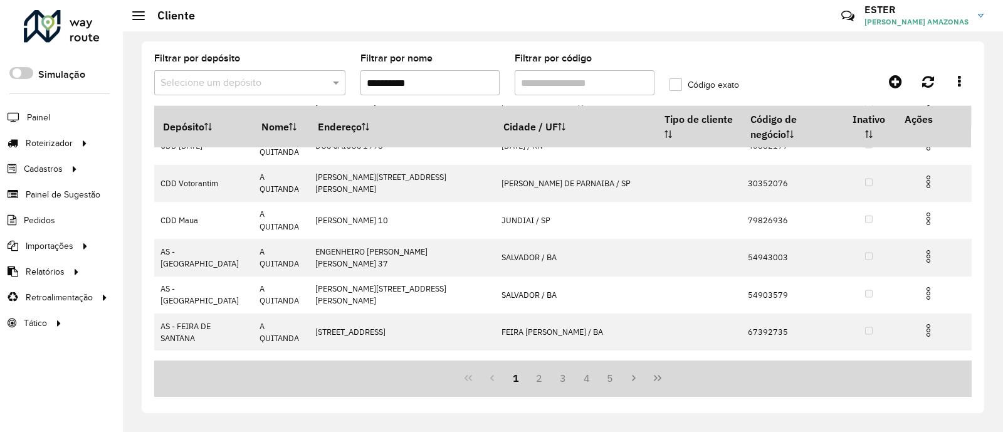
click at [555, 78] on input "Filtrar por código" at bounding box center [585, 82] width 140 height 25
paste input "*****"
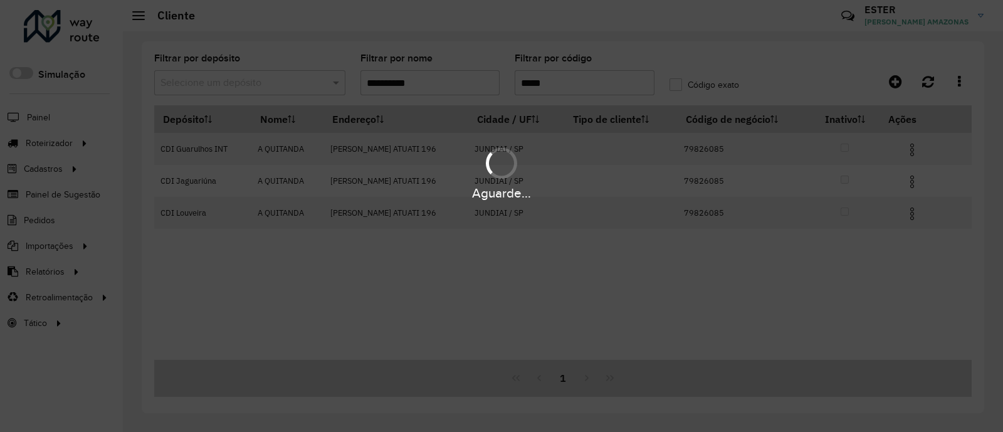
scroll to position [0, 0]
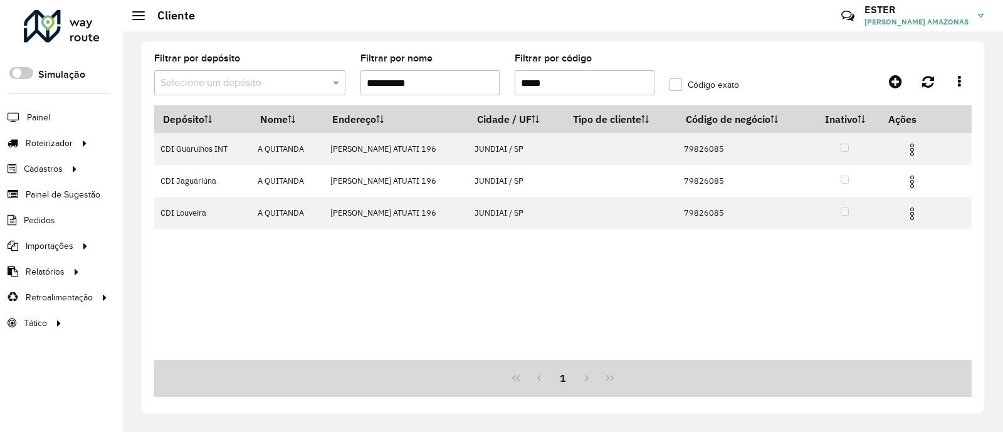
type input "*****"
drag, startPoint x: 537, startPoint y: 83, endPoint x: 476, endPoint y: 71, distance: 62.0
click at [476, 71] on formly-group "**********" at bounding box center [456, 79] width 618 height 51
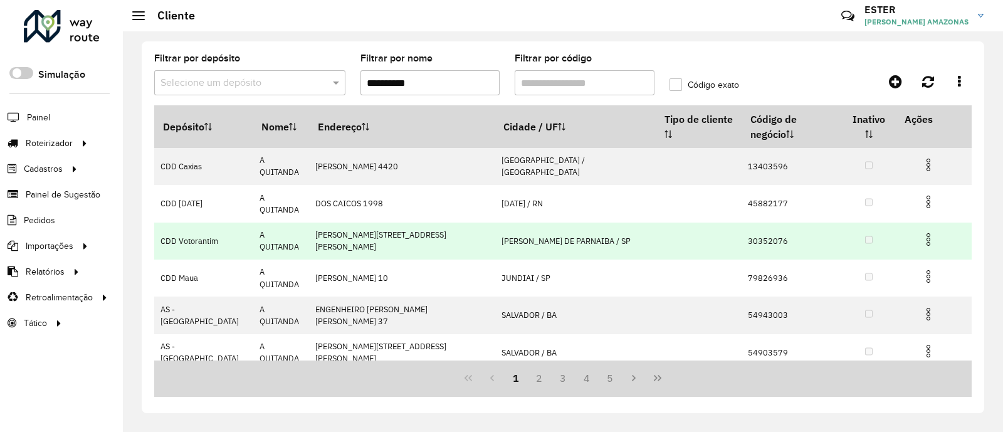
drag, startPoint x: 220, startPoint y: 211, endPoint x: 160, endPoint y: 211, distance: 60.2
click at [160, 223] on td "CDD Votorantim" at bounding box center [203, 241] width 99 height 37
drag, startPoint x: 763, startPoint y: 216, endPoint x: 710, endPoint y: 212, distance: 53.5
click at [742, 223] on td "30352076" at bounding box center [792, 241] width 100 height 37
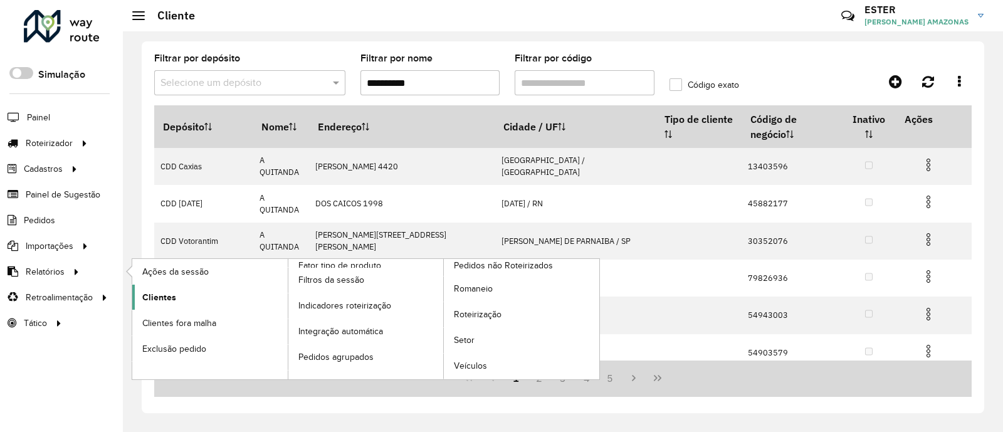
click at [154, 294] on span "Clientes" at bounding box center [159, 297] width 34 height 13
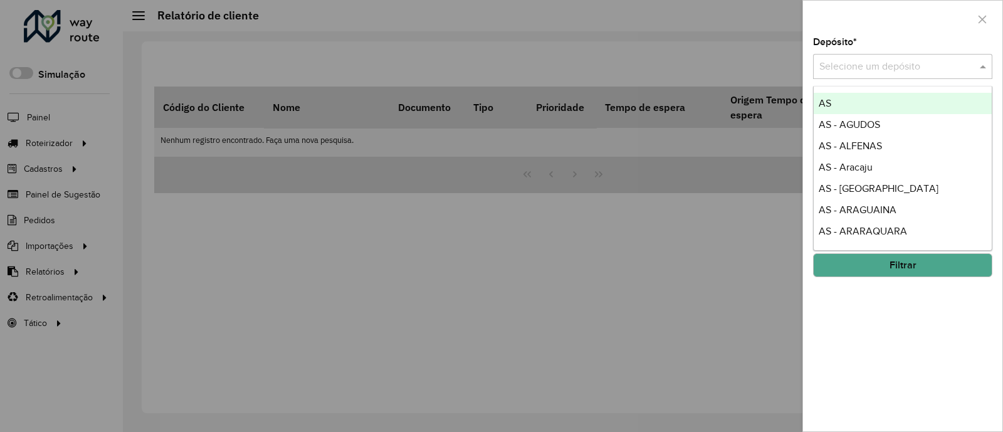
click at [849, 68] on input "text" at bounding box center [891, 67] width 142 height 15
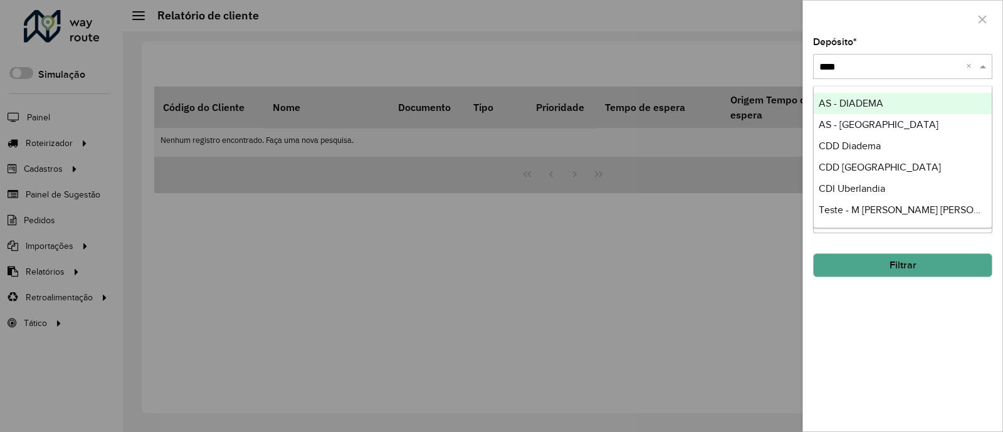
type input "*****"
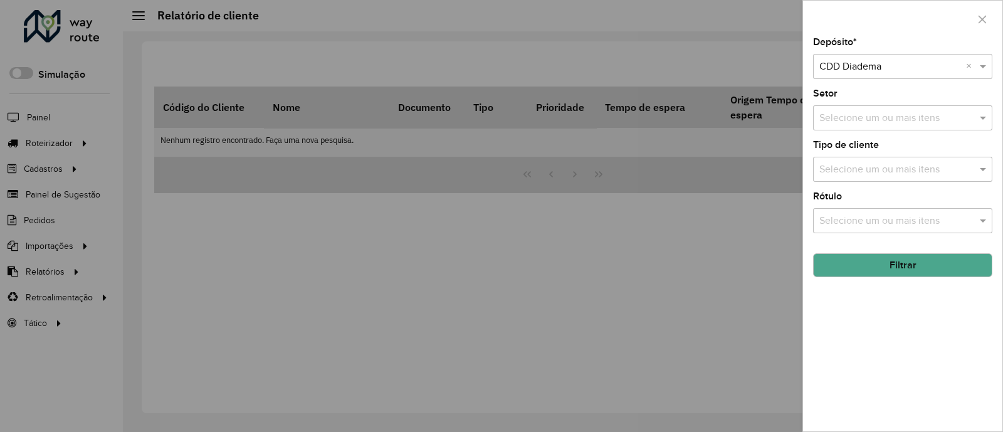
click at [345, 249] on div at bounding box center [501, 216] width 1003 height 432
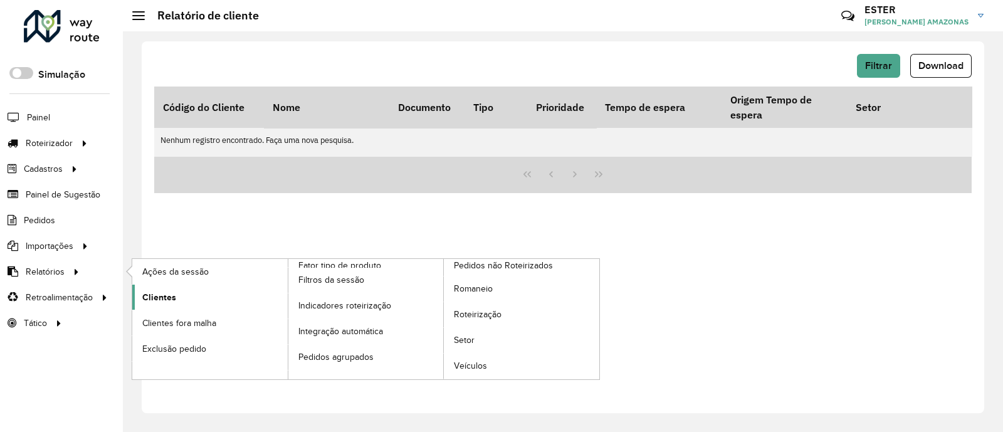
click at [186, 296] on link "Clientes" at bounding box center [210, 297] width 156 height 25
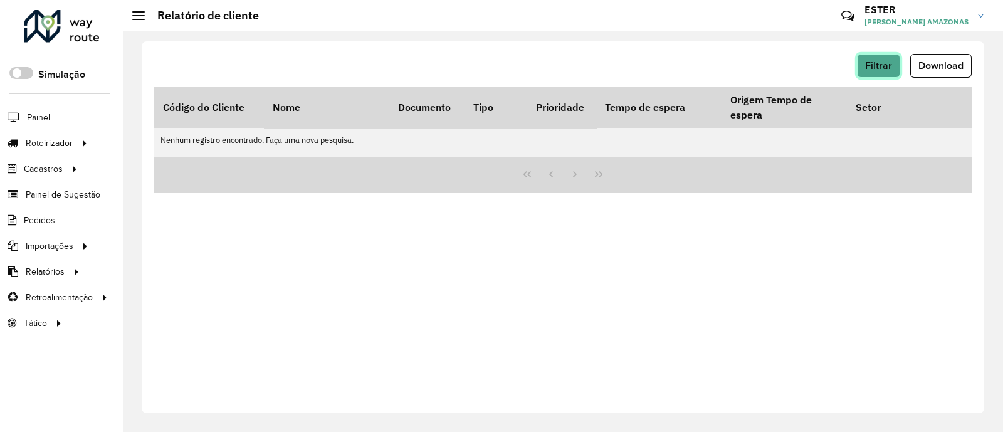
click at [867, 55] on button "Filtrar" at bounding box center [878, 66] width 43 height 24
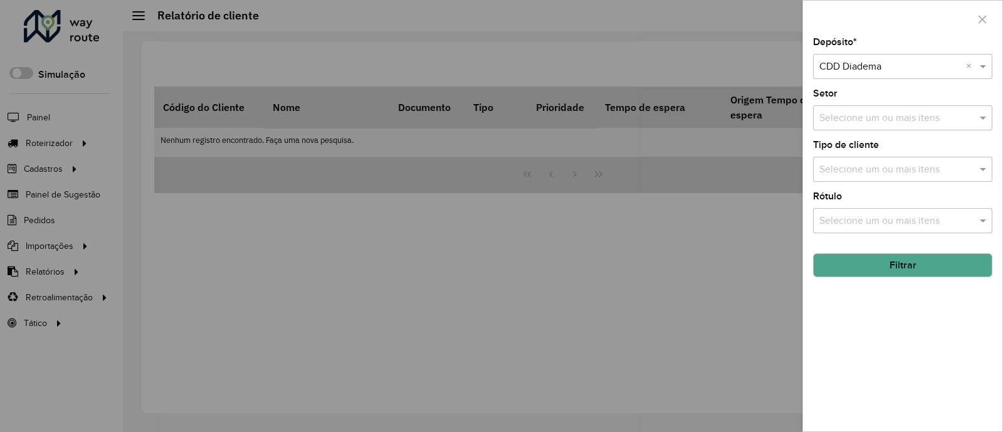
click at [872, 72] on input "text" at bounding box center [891, 67] width 142 height 15
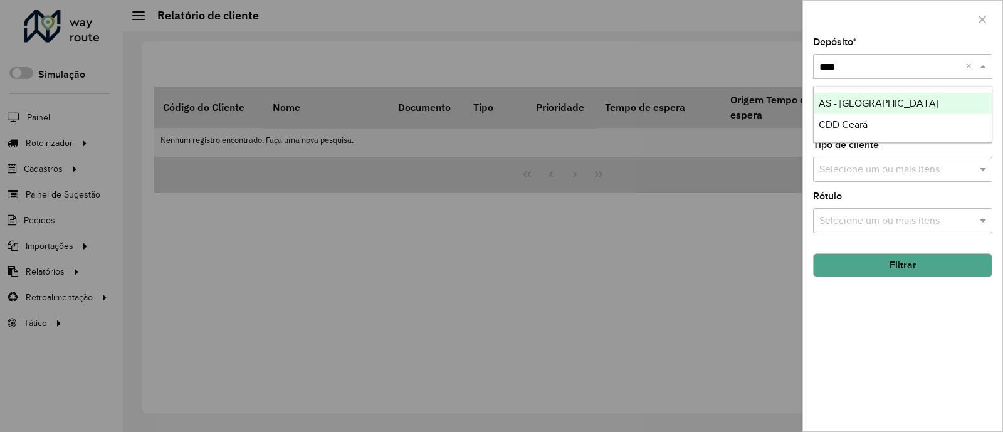
type input "*****"
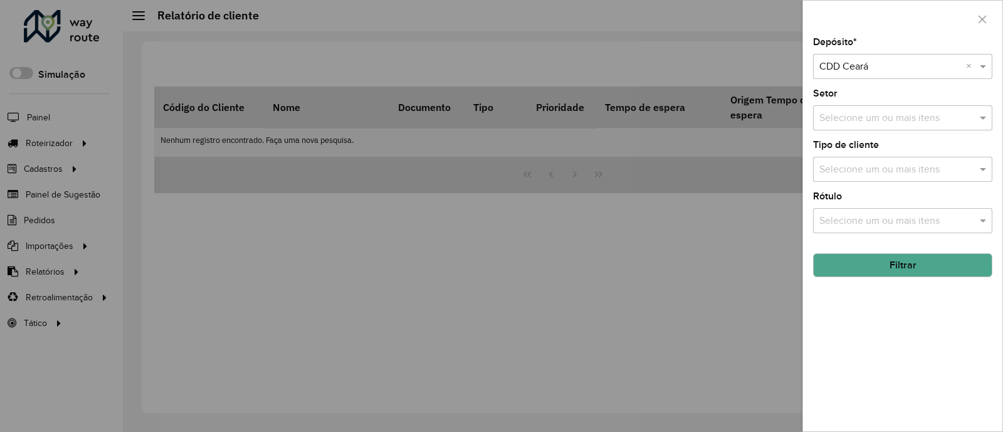
click at [894, 262] on button "Filtrar" at bounding box center [902, 265] width 179 height 24
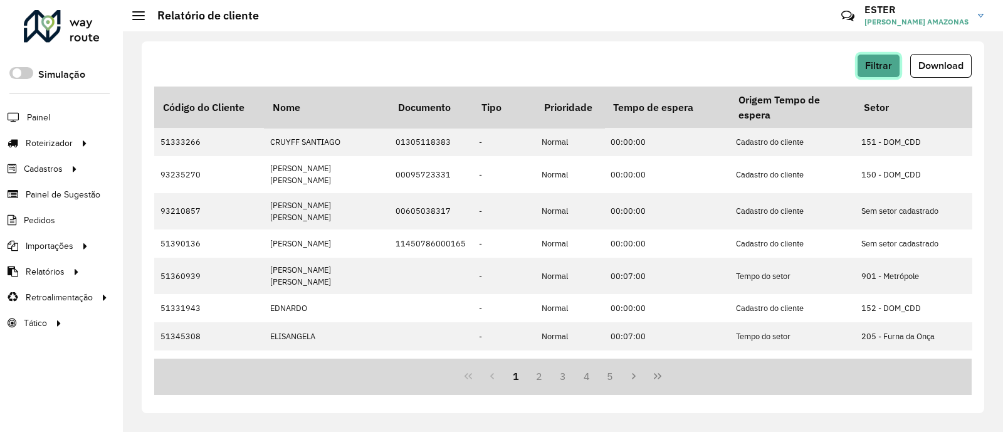
click at [886, 70] on span "Filtrar" at bounding box center [878, 65] width 27 height 11
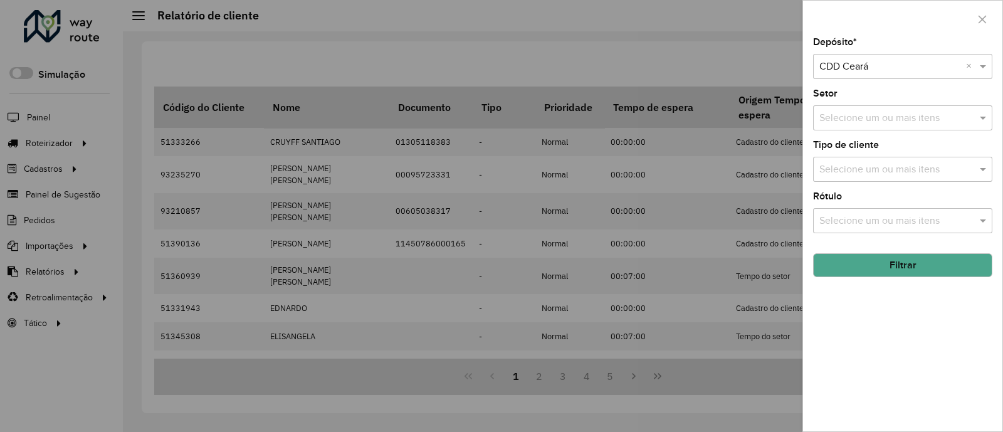
click at [679, 70] on div at bounding box center [501, 216] width 1003 height 432
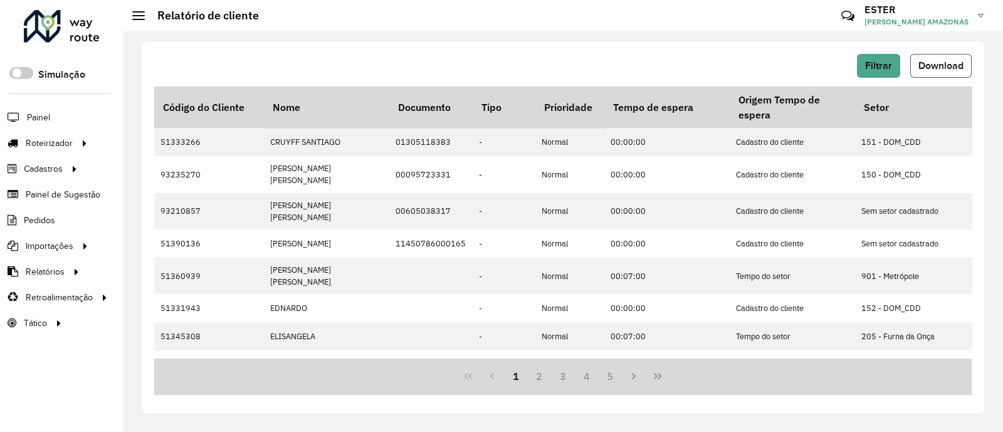
click at [926, 63] on span "Download" at bounding box center [941, 65] width 45 height 11
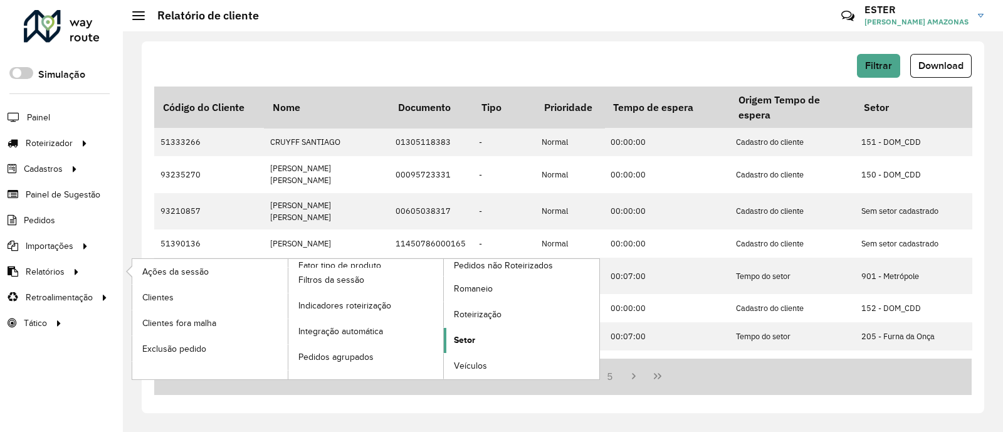
click at [468, 337] on span "Setor" at bounding box center [464, 340] width 21 height 13
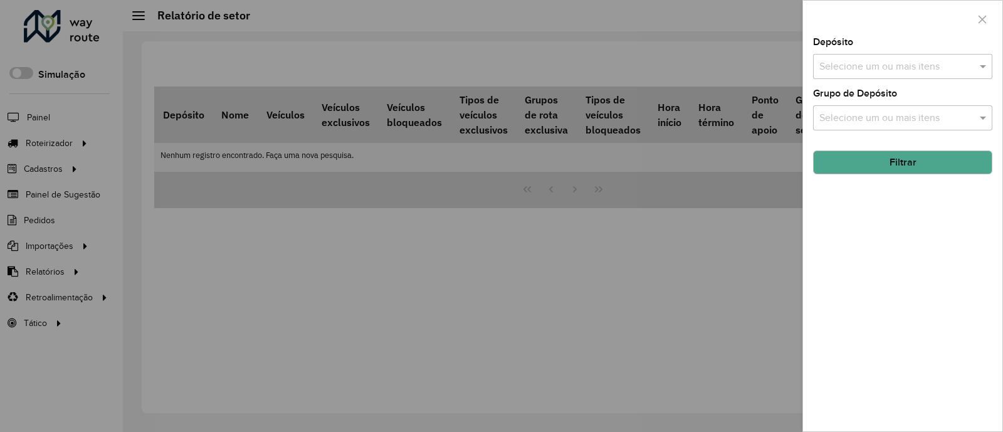
click at [862, 65] on input "text" at bounding box center [897, 67] width 161 height 15
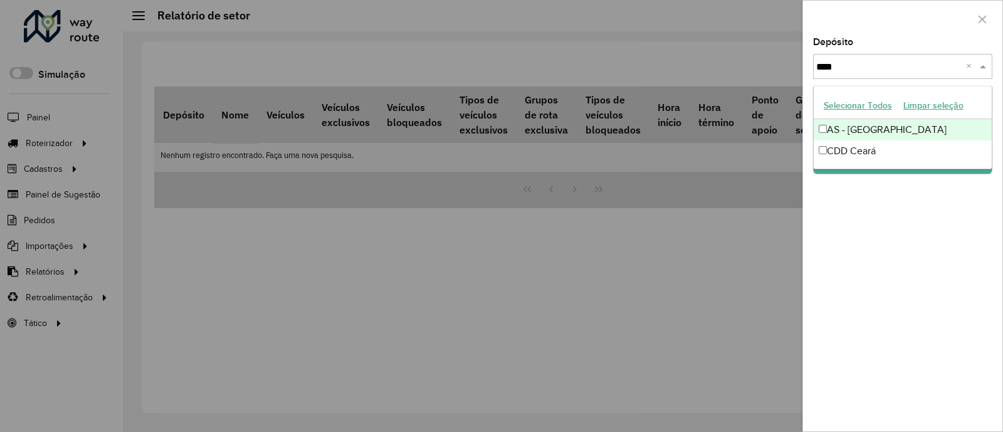
type input "*****"
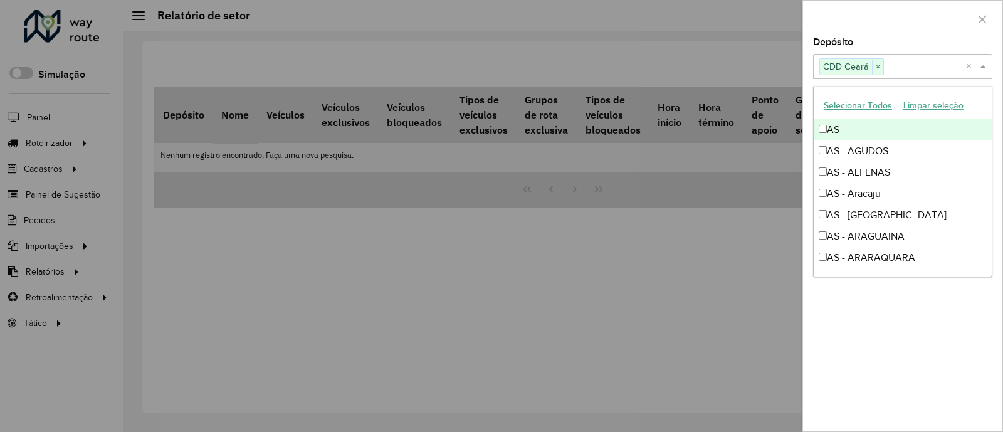
click at [904, 28] on div at bounding box center [902, 19] width 199 height 37
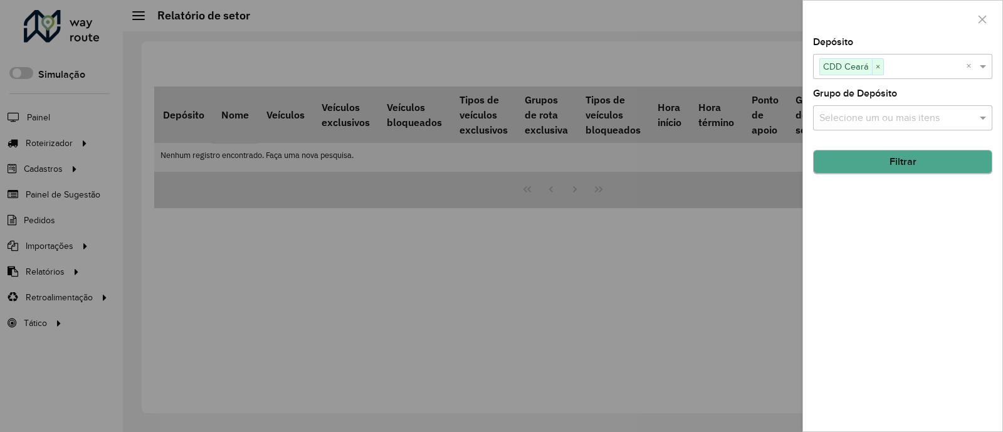
click at [903, 151] on hb-field-button "Filtrar" at bounding box center [902, 157] width 179 height 34
click at [904, 158] on button "Filtrar" at bounding box center [902, 163] width 179 height 24
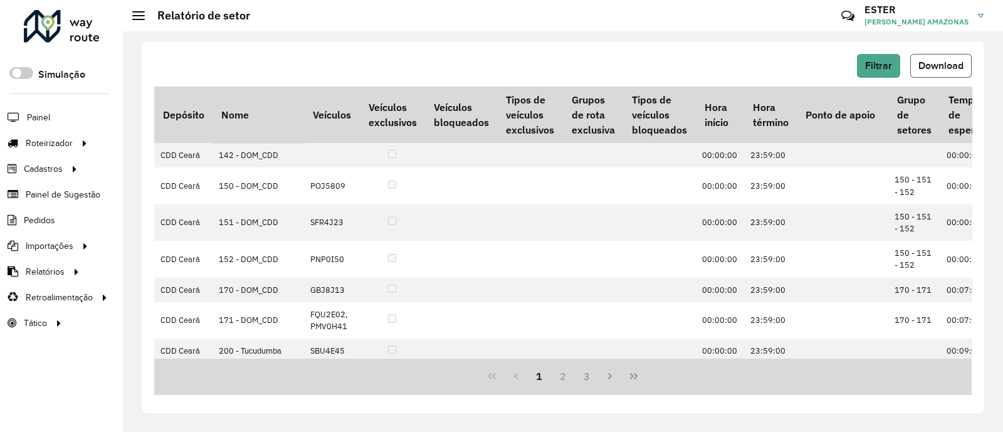
click at [928, 73] on button "Download" at bounding box center [941, 66] width 61 height 24
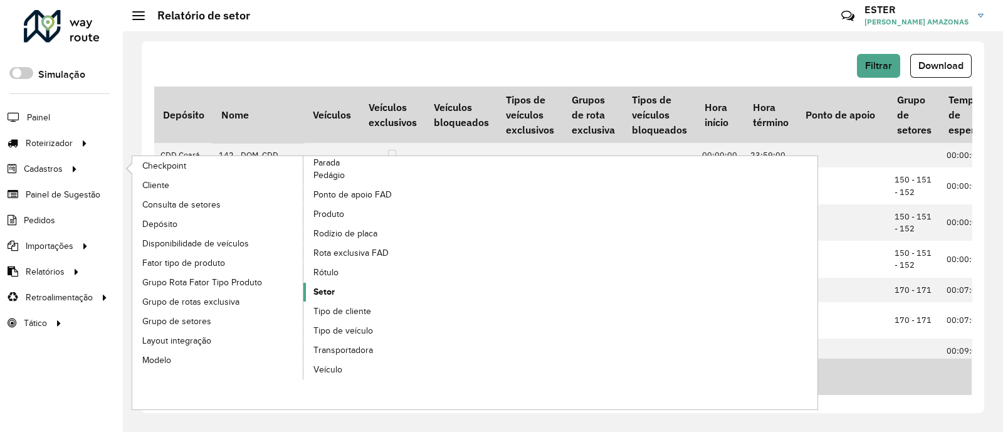
click at [349, 283] on link "Setor" at bounding box center [390, 292] width 172 height 19
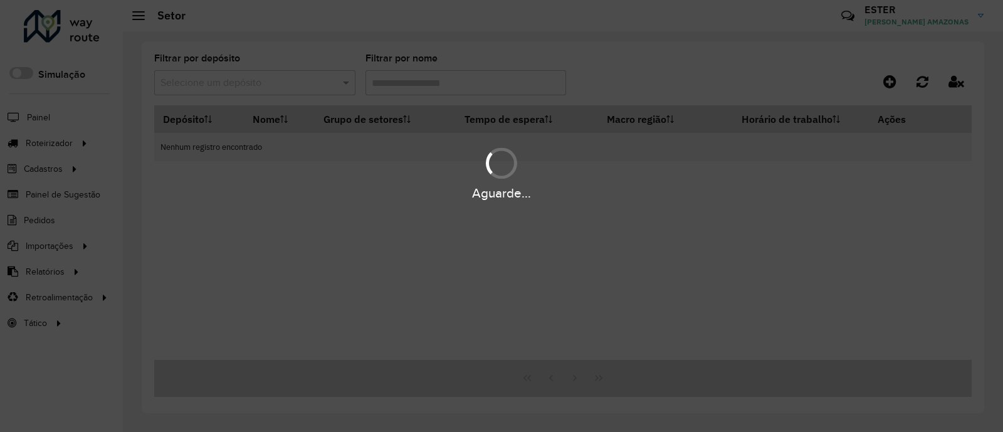
click at [962, 76] on div "Aguarde..." at bounding box center [501, 216] width 1003 height 432
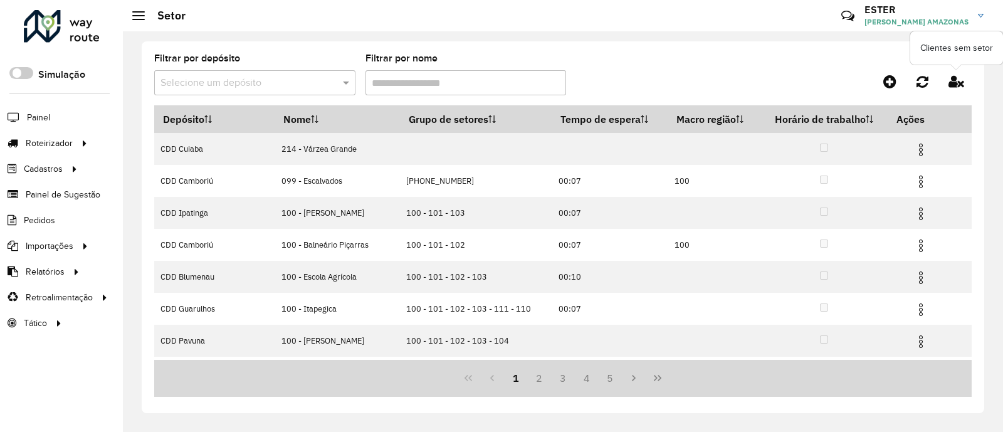
click at [958, 80] on icon at bounding box center [957, 82] width 16 height 14
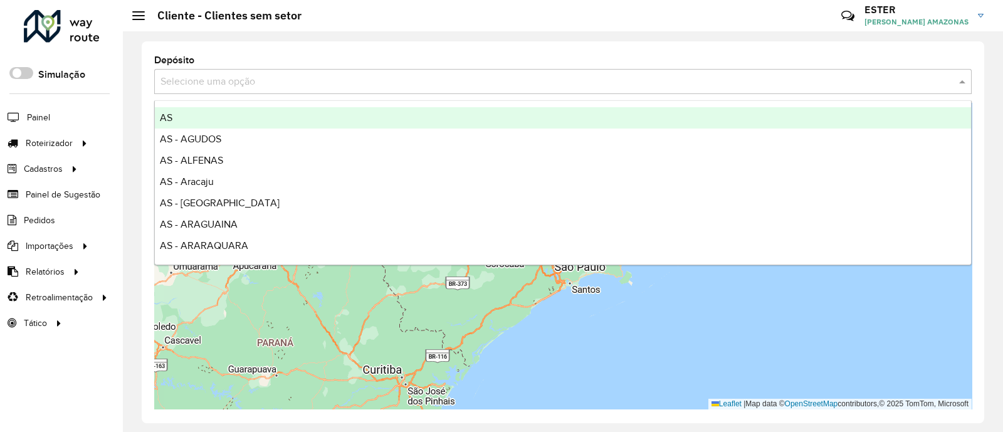
click at [576, 83] on input "text" at bounding box center [551, 82] width 780 height 15
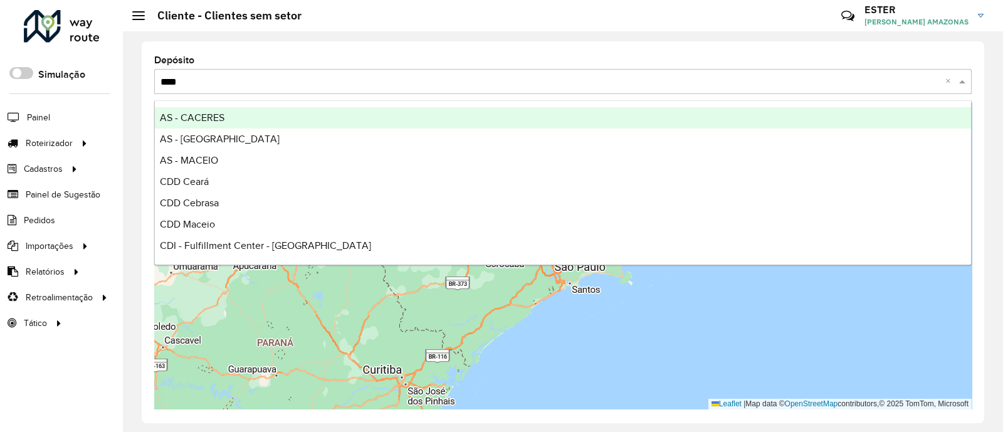
type input "*****"
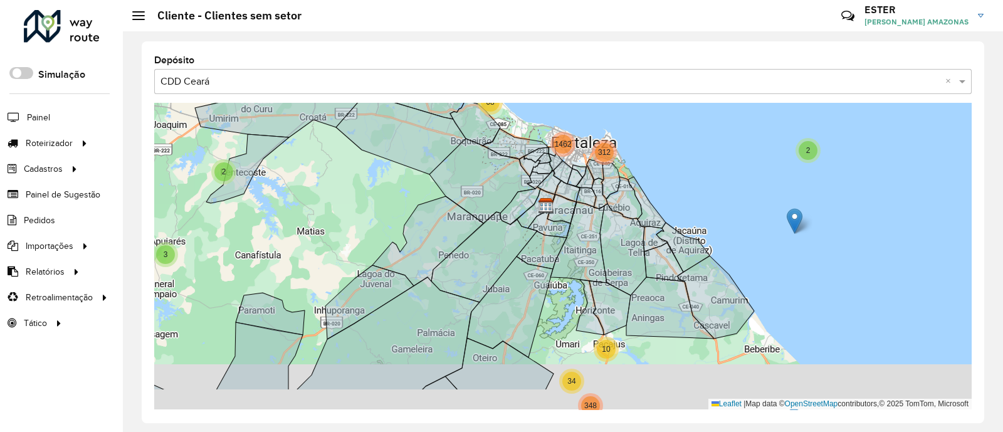
drag, startPoint x: 695, startPoint y: 191, endPoint x: 682, endPoint y: 136, distance: 56.3
click at [682, 137] on div "2 2 2 6 3 2 14 2 22 40 32 21 28 390 27 64 292 1019 19 456 18 2 7 32 23 92 365 2…" at bounding box center [563, 256] width 818 height 307
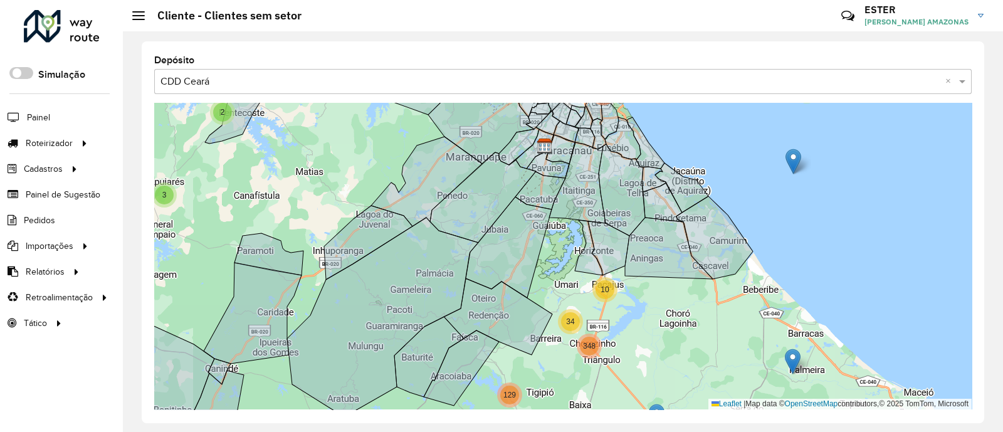
drag, startPoint x: 679, startPoint y: 312, endPoint x: 726, endPoint y: 315, distance: 47.1
click at [724, 314] on div "2 2 2 6 3 2 14 2 22 40 32 21 28 390 27 64 292 1019 18 2 2 4 2 66 5 20 125 129 3…" at bounding box center [563, 256] width 818 height 307
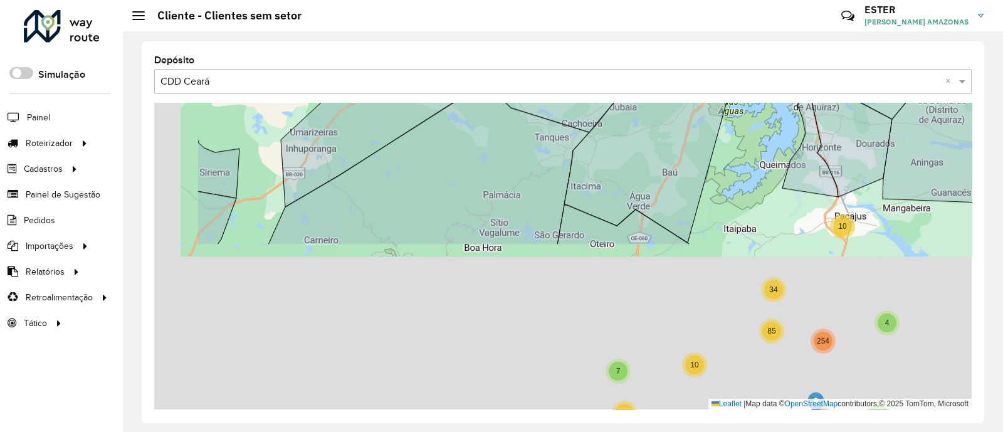
drag, startPoint x: 621, startPoint y: 356, endPoint x: 765, endPoint y: 142, distance: 257.4
click at [755, 151] on div "2 2 2 21 2 2 18 42 9 133 150 111 892 66 4 4 7 10 24 84 4 4 254 85 77 18 362 34 …" at bounding box center [563, 256] width 818 height 307
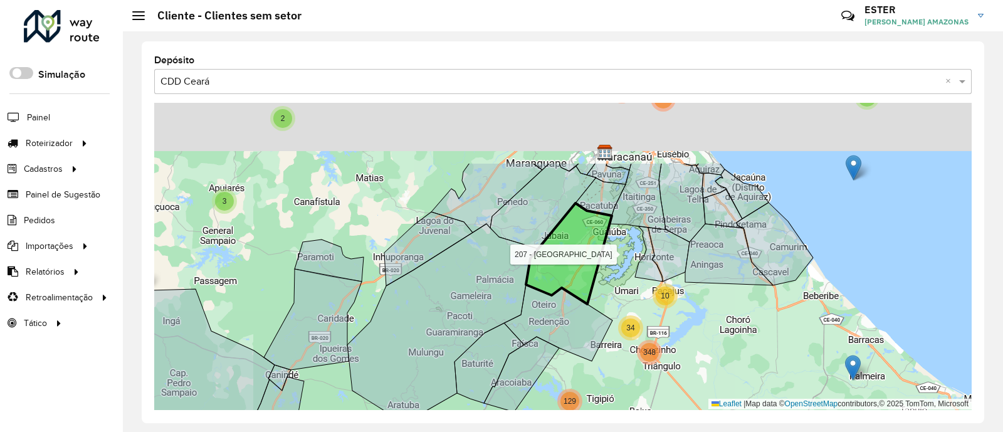
drag, startPoint x: 561, startPoint y: 211, endPoint x: 547, endPoint y: 256, distance: 46.6
click at [547, 254] on icon at bounding box center [569, 253] width 86 height 101
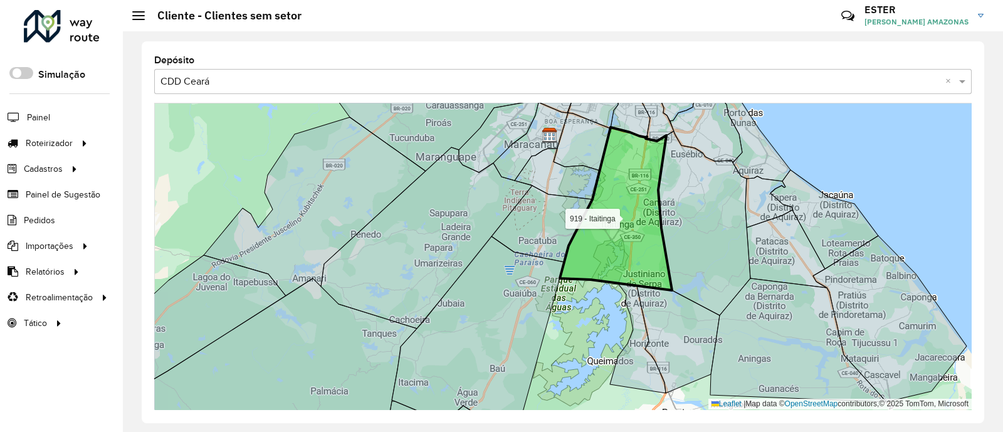
click at [648, 201] on icon at bounding box center [616, 208] width 112 height 163
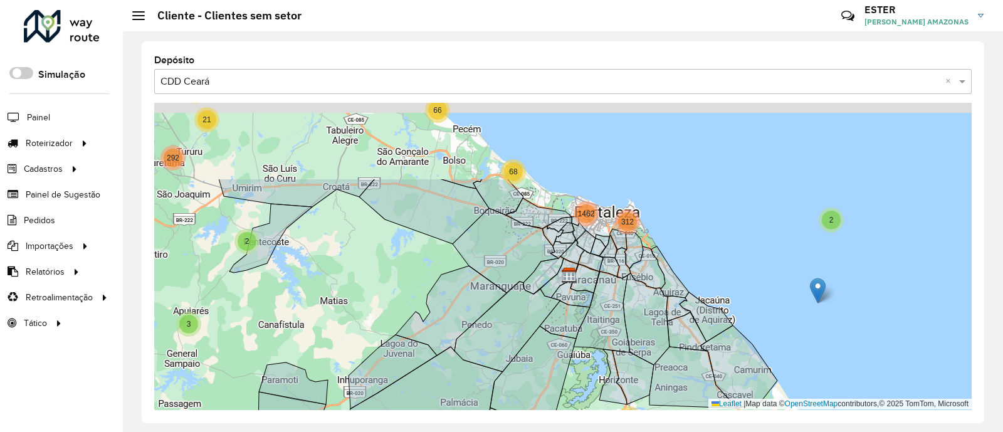
drag, startPoint x: 431, startPoint y: 144, endPoint x: 401, endPoint y: 275, distance: 135.1
click at [401, 274] on div "2 2 2 6 3 2 14 2 22 40 32 21 28 390 27 64 292 1019 18 2 7 32 2 5 4 2 66 5 20 12…" at bounding box center [563, 256] width 818 height 307
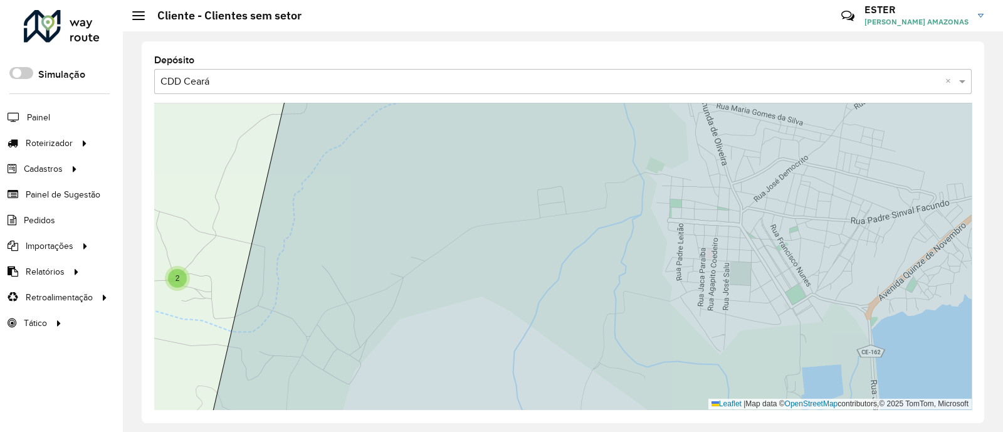
click at [177, 278] on span "2" at bounding box center [178, 278] width 4 height 9
drag, startPoint x: 201, startPoint y: 270, endPoint x: 285, endPoint y: 268, distance: 84.1
click at [182, 274] on div "2" at bounding box center [177, 278] width 19 height 19
drag, startPoint x: 201, startPoint y: 265, endPoint x: 307, endPoint y: 263, distance: 106.0
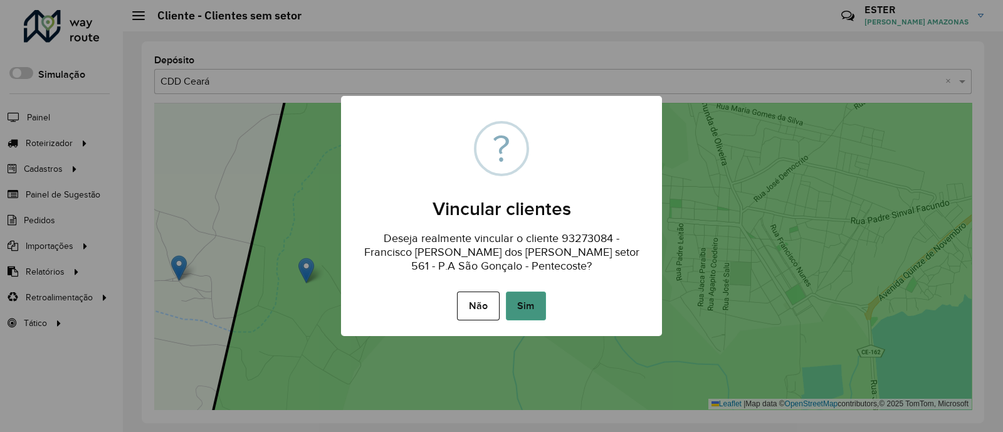
click at [526, 305] on button "Sim" at bounding box center [526, 306] width 40 height 29
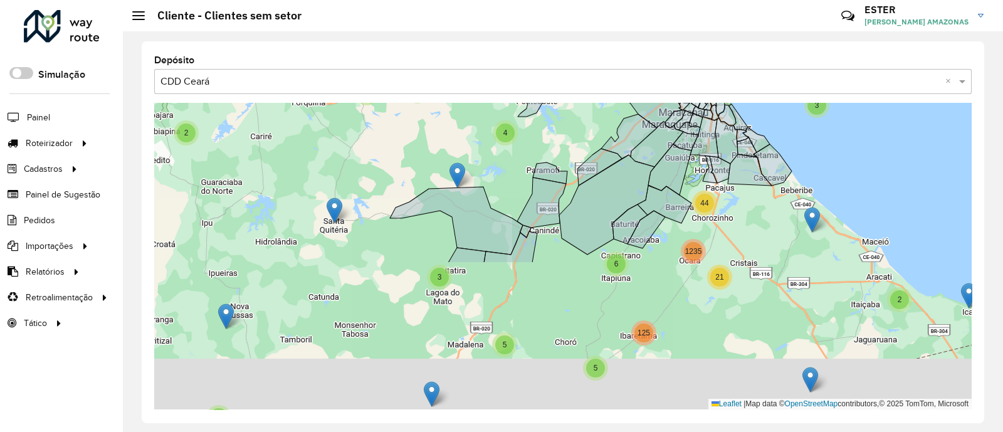
drag, startPoint x: 586, startPoint y: 299, endPoint x: 602, endPoint y: 55, distance: 244.5
click at [602, 57] on div "Depósito Selecione uma opção × CDD Ceará × 2 2 2 2 3 2 2 6 4 14 2 63 471 1403 4…" at bounding box center [563, 232] width 843 height 382
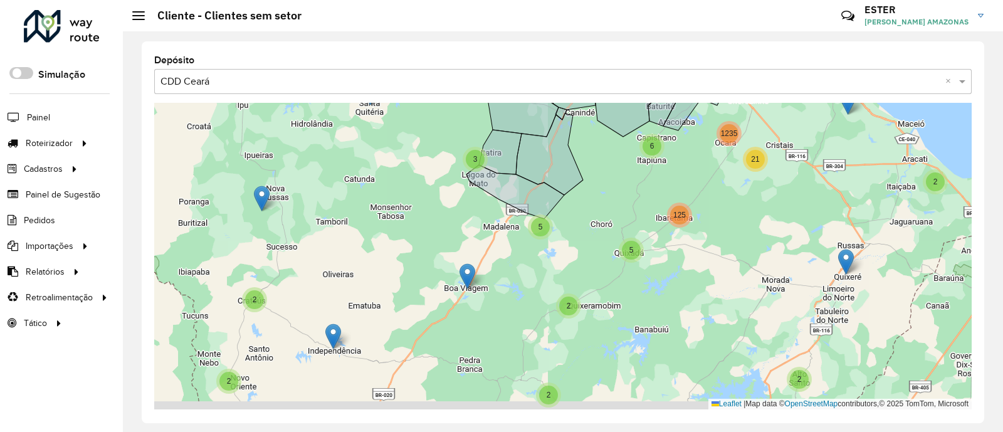
drag, startPoint x: 586, startPoint y: 245, endPoint x: 596, endPoint y: 234, distance: 14.6
click at [596, 234] on div "2 2 2 2 3 2 2 6 4 14 2 63 471 1403 476 18 9 512 2 2 5 2 5 3 66 6 21 125 1235 44…" at bounding box center [563, 256] width 818 height 307
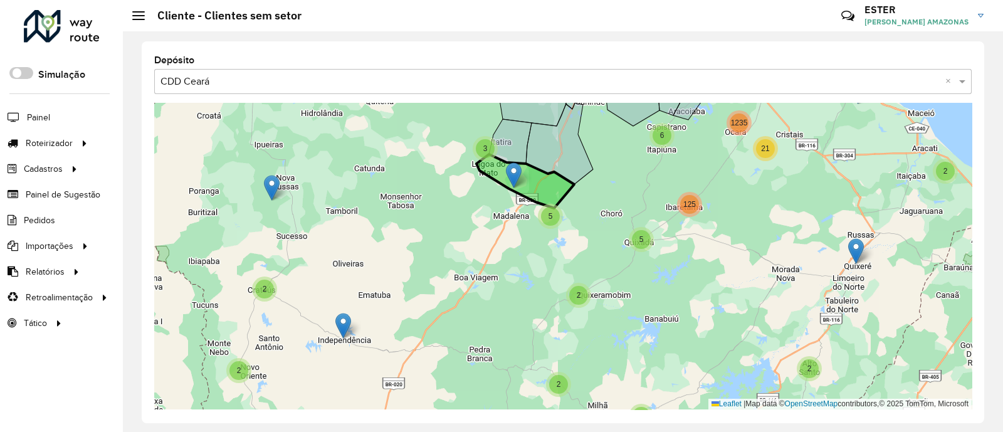
drag, startPoint x: 482, startPoint y: 263, endPoint x: 519, endPoint y: 172, distance: 97.4
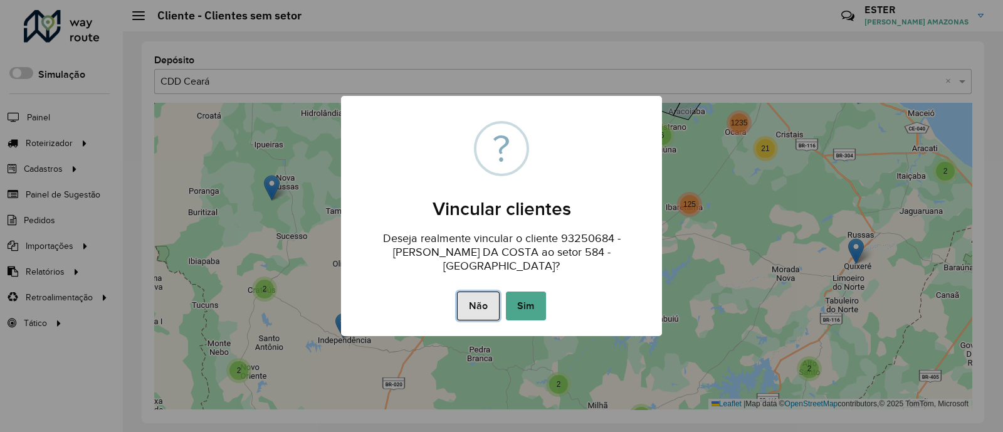
click at [483, 299] on button "Não" at bounding box center [478, 306] width 42 height 29
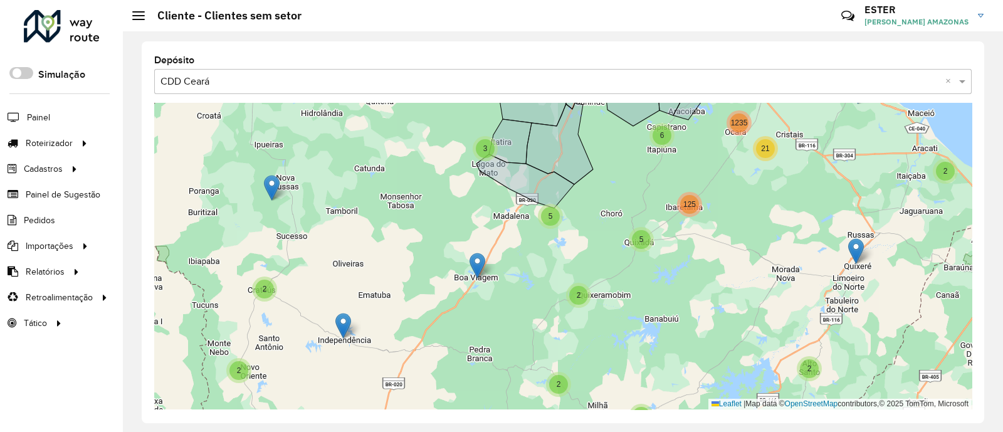
click at [505, 231] on div "2 2 2 2 3 2 2 6 4 14 2 63 471 1403 18 9 2 2 5 2 5 3 66 6 21 125 1235 44 68 1775…" at bounding box center [563, 256] width 818 height 307
click at [540, 191] on icon at bounding box center [526, 181] width 98 height 54
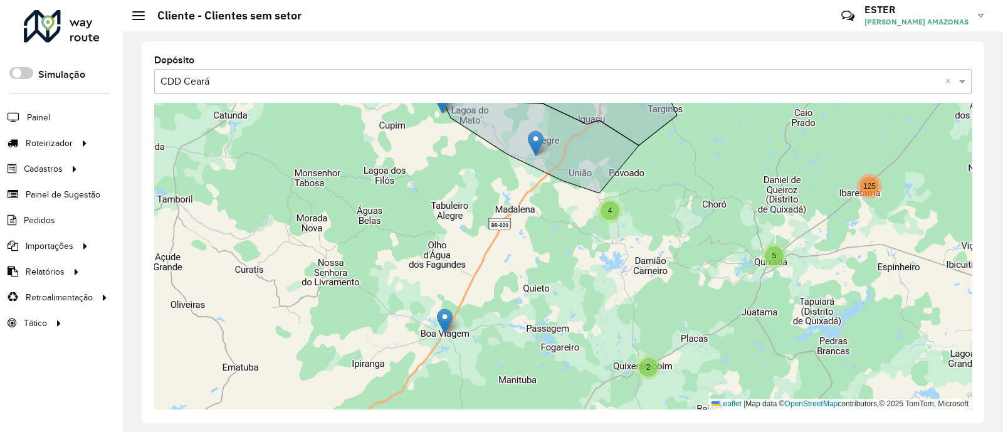
drag, startPoint x: 516, startPoint y: 201, endPoint x: 538, endPoint y: 140, distance: 64.9
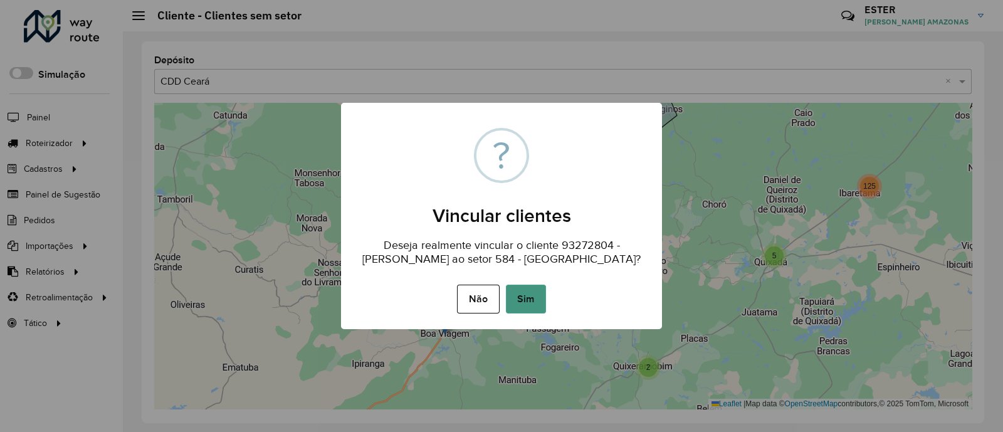
click at [531, 302] on button "Sim" at bounding box center [526, 299] width 40 height 29
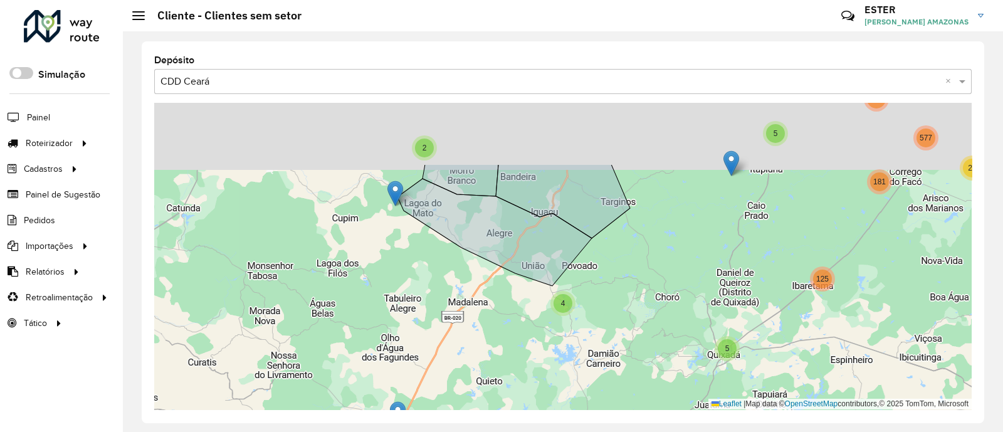
drag, startPoint x: 500, startPoint y: 314, endPoint x: 436, endPoint y: 431, distance: 133.8
click at [436, 431] on div "Depósito Selecione uma opção × CDD Ceará × 2 2 3 2 2 2 3 2 2 5 2 4 5 20 125 129…" at bounding box center [563, 231] width 880 height 401
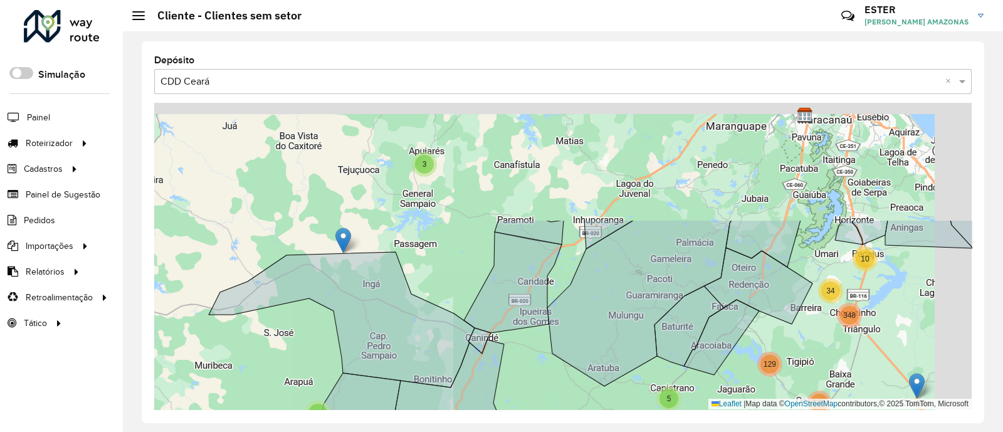
drag, startPoint x: 550, startPoint y: 232, endPoint x: 512, endPoint y: 367, distance: 140.6
click at [514, 361] on div "2 2 3 2 5 2 4 5 20 125 129 348 181 577 34 10 2 2 6 2 21 64 292 1019 2 66 68 312…" at bounding box center [563, 256] width 818 height 307
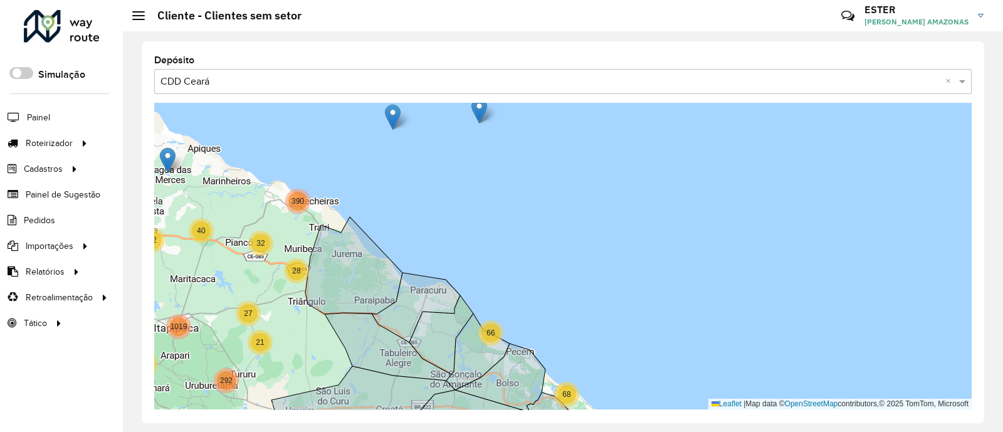
drag, startPoint x: 627, startPoint y: 373, endPoint x: 547, endPoint y: 164, distance: 223.3
click at [551, 161] on div "2 4 63 471 1403 476 9 512 3 44 1775 2 2 6 3 14 2 22 40 32 21 28 390 27 64 292 1…" at bounding box center [563, 256] width 818 height 307
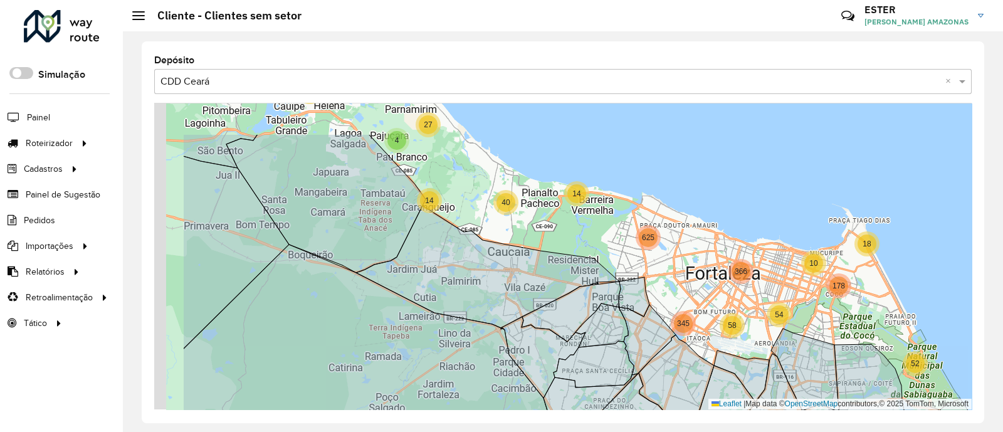
drag, startPoint x: 623, startPoint y: 224, endPoint x: 675, endPoint y: 262, distance: 64.2
click at [675, 261] on div "66 2 13 4 21 27 18 10 54 52 178 14 40 58 14 345 366 625 Leaflet | Map data © Op…" at bounding box center [563, 256] width 818 height 307
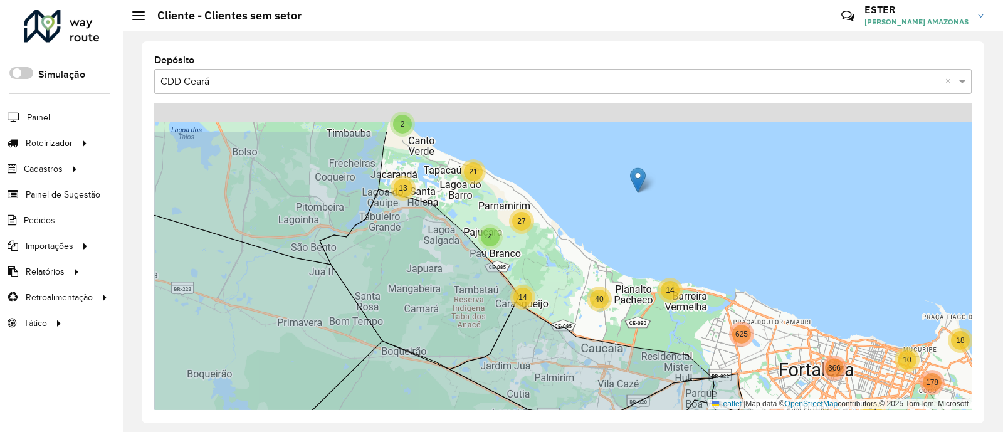
drag, startPoint x: 534, startPoint y: 180, endPoint x: 560, endPoint y: 209, distance: 39.1
click at [559, 208] on div "66 2 13 4 21 27 18 10 54 52 178 14 40 58 14 345 366 625 Leaflet | Map data © Op…" at bounding box center [563, 256] width 818 height 307
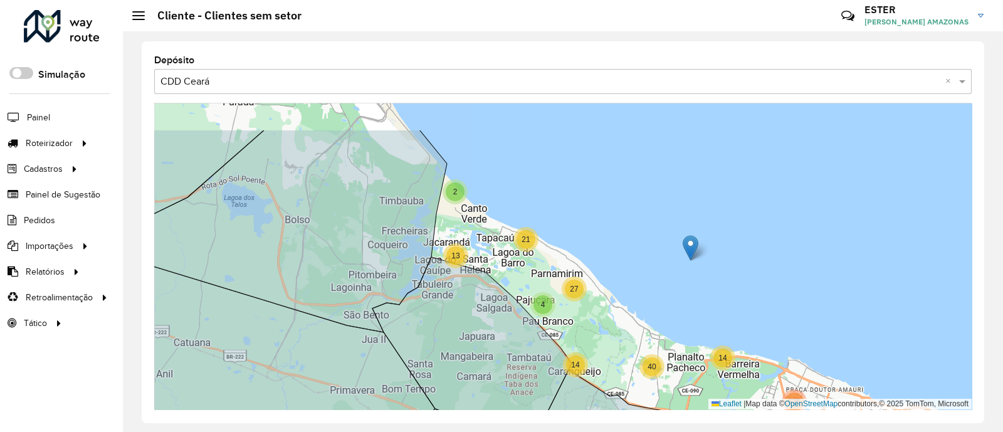
drag, startPoint x: 469, startPoint y: 169, endPoint x: 571, endPoint y: 277, distance: 148.2
click at [565, 271] on div "66 2 13 4 21 27 18 10 54 52 178 14 40 58 14 345 366 625 4 Leaflet | Map data © …" at bounding box center [563, 256] width 818 height 307
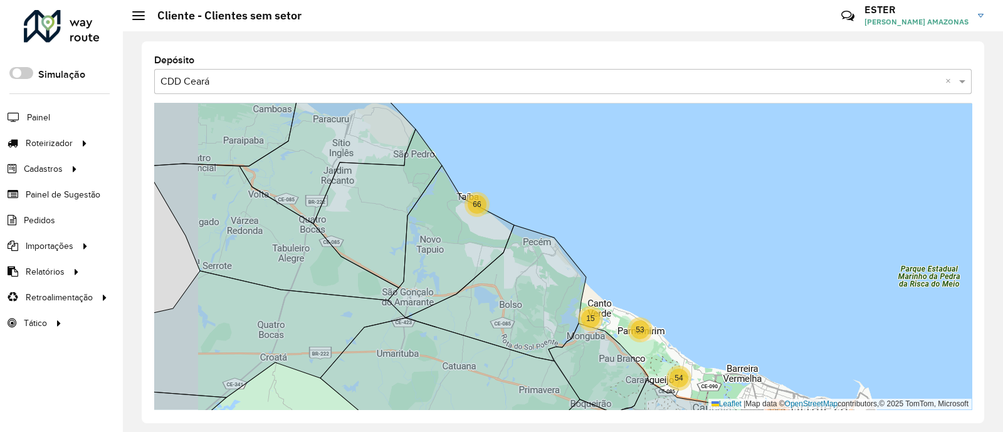
drag, startPoint x: 508, startPoint y: 201, endPoint x: 577, endPoint y: 249, distance: 84.2
click at [574, 246] on div "2 2 13 2 7 14 27 13 12 20 21 4 24 48 235 107 26 2 2 18 42 9 133 150 16 111 892 …" at bounding box center [563, 256] width 818 height 307
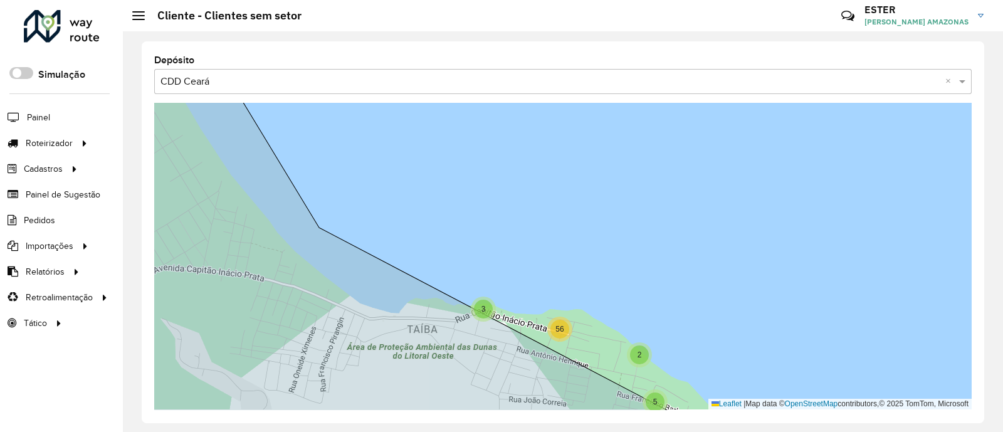
drag, startPoint x: 565, startPoint y: 287, endPoint x: 524, endPoint y: 154, distance: 138.5
click at [524, 154] on div "2 5 3 56 Leaflet | Map data © OpenStreetMap contributors,© 2025 TomTom, Microso…" at bounding box center [563, 256] width 818 height 307
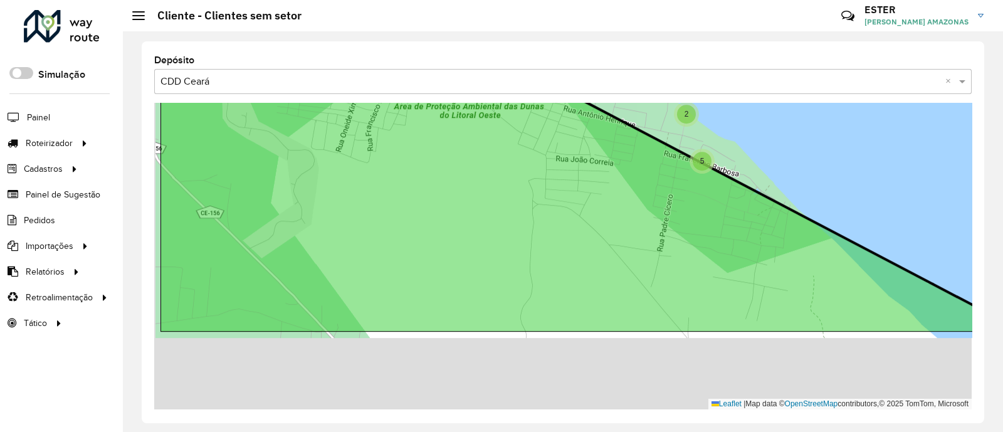
drag, startPoint x: 473, startPoint y: 302, endPoint x: 593, endPoint y: 159, distance: 186.1
click at [593, 159] on icon at bounding box center [592, 147] width 865 height 369
